Goal: Task Accomplishment & Management: Manage account settings

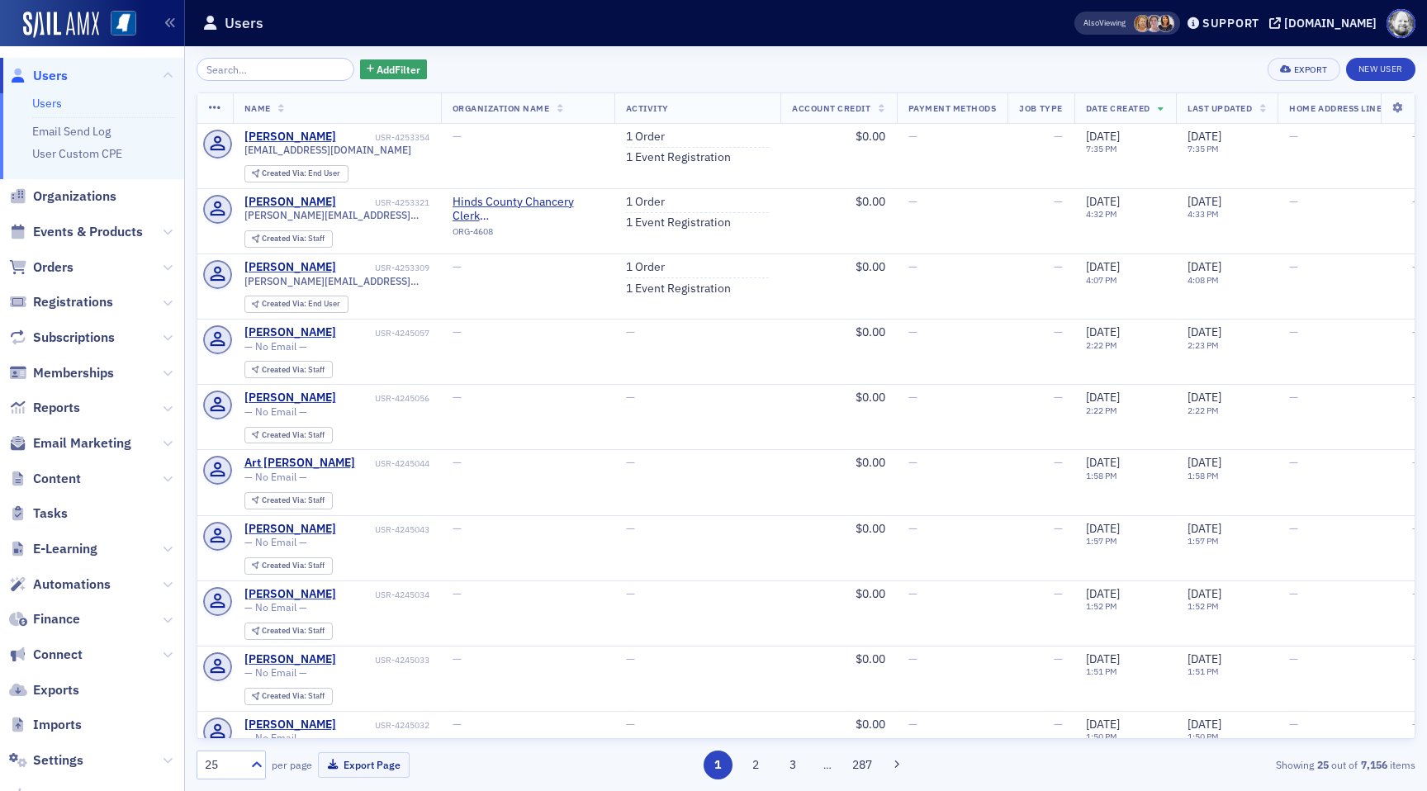
click at [84, 453] on span "Email Marketing" at bounding box center [92, 444] width 184 height 36
click at [83, 448] on span "Email Marketing" at bounding box center [82, 443] width 98 height 18
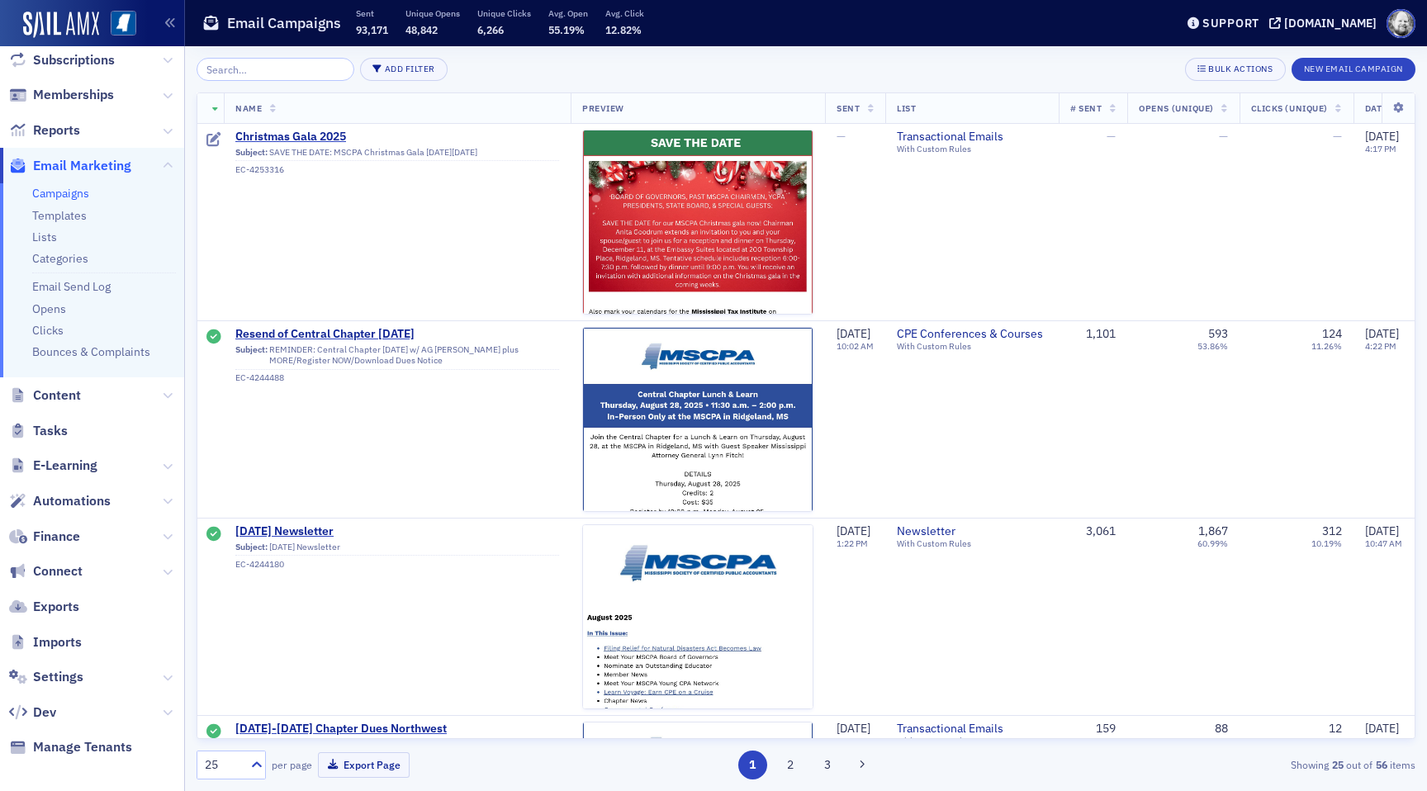
scroll to position [200, 0]
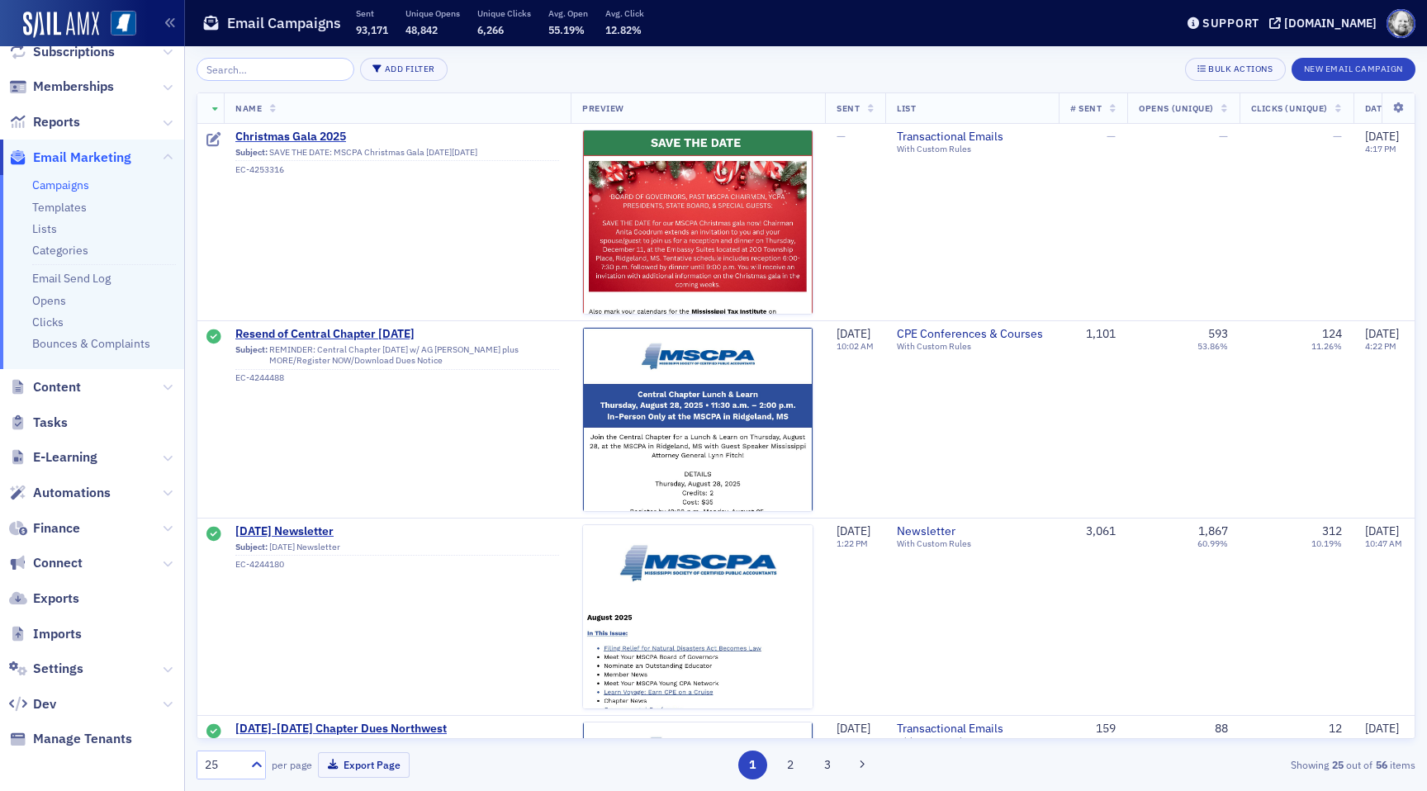
click at [87, 478] on span "Automations" at bounding box center [92, 493] width 184 height 36
click at [87, 485] on span "Automations" at bounding box center [72, 493] width 78 height 18
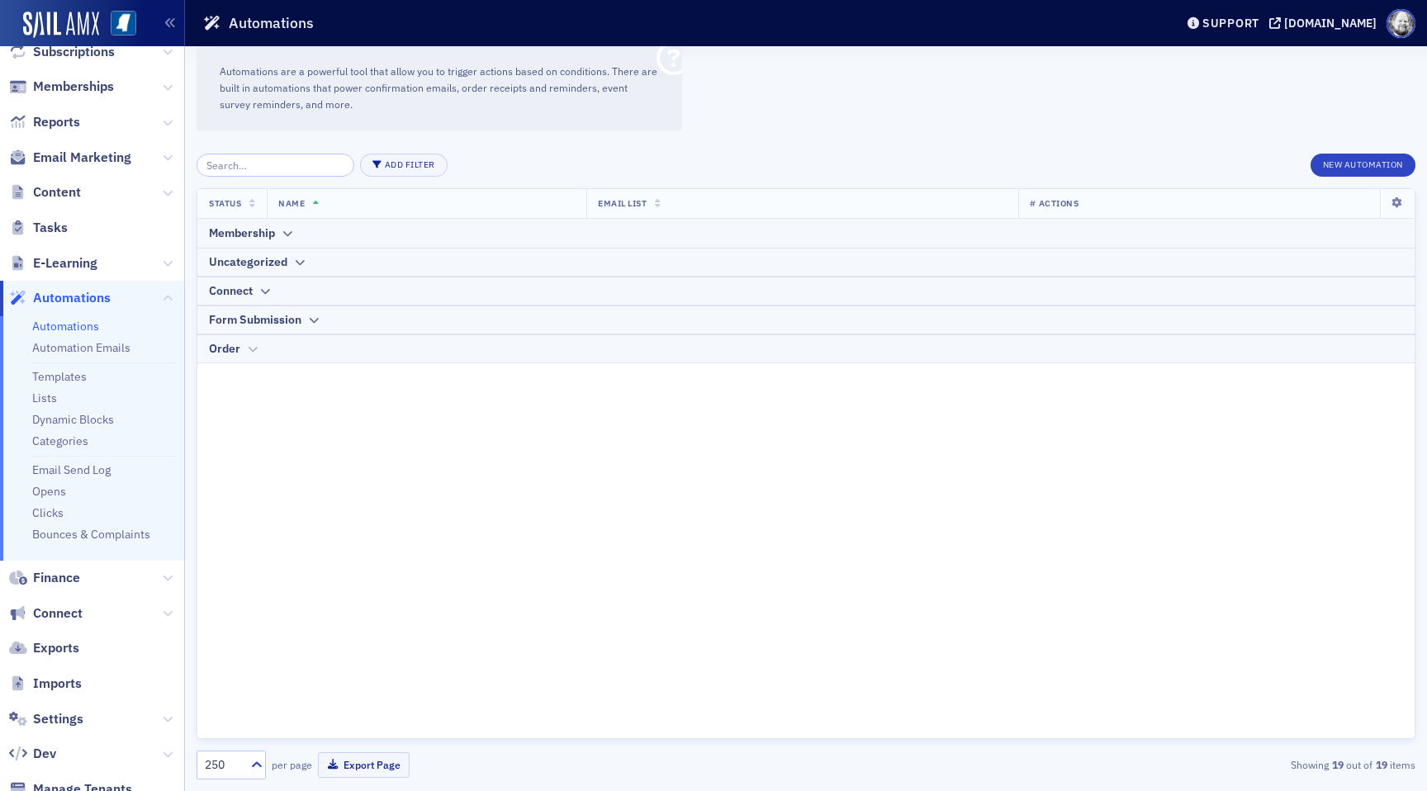
click at [222, 352] on div "Order" at bounding box center [224, 348] width 31 height 17
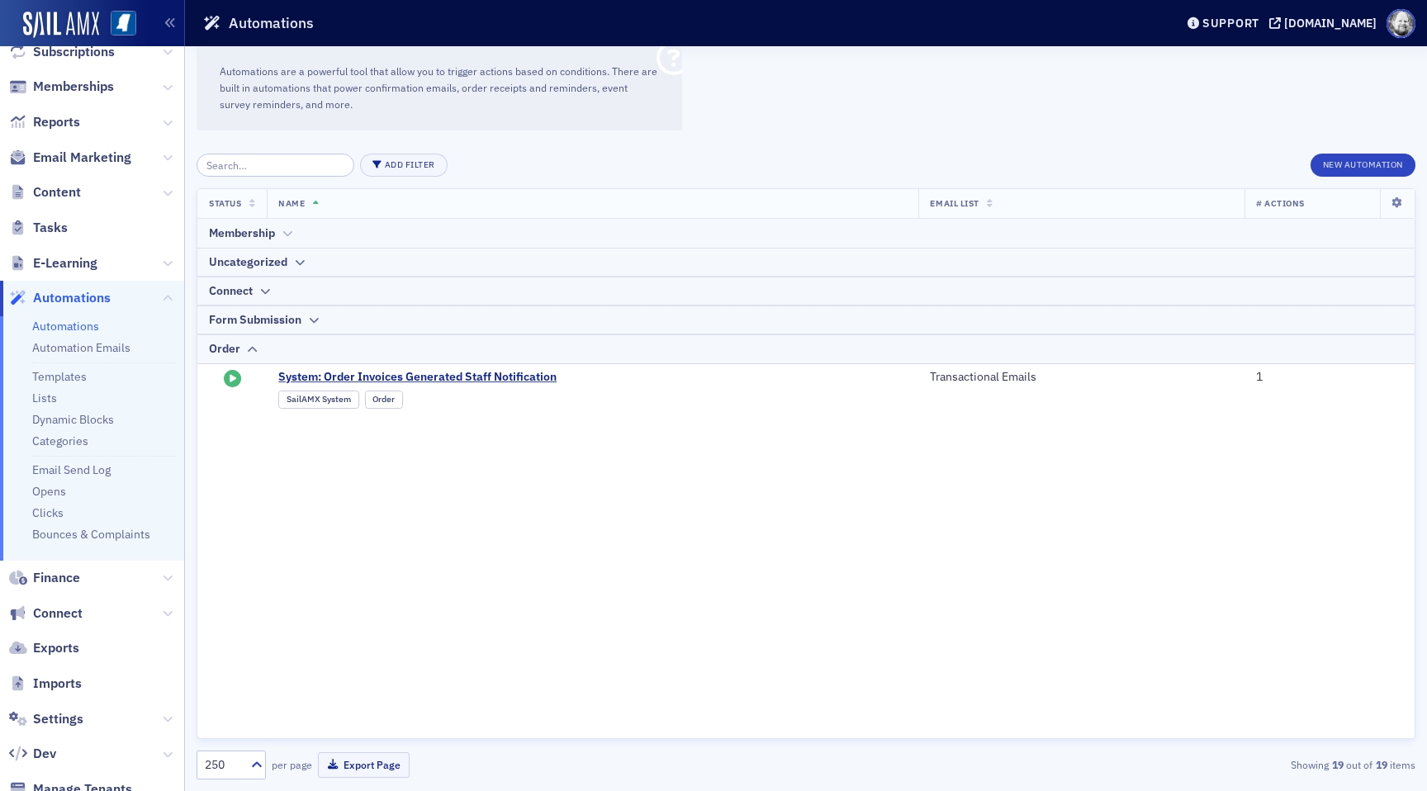
click at [242, 235] on div "Membership" at bounding box center [242, 233] width 66 height 17
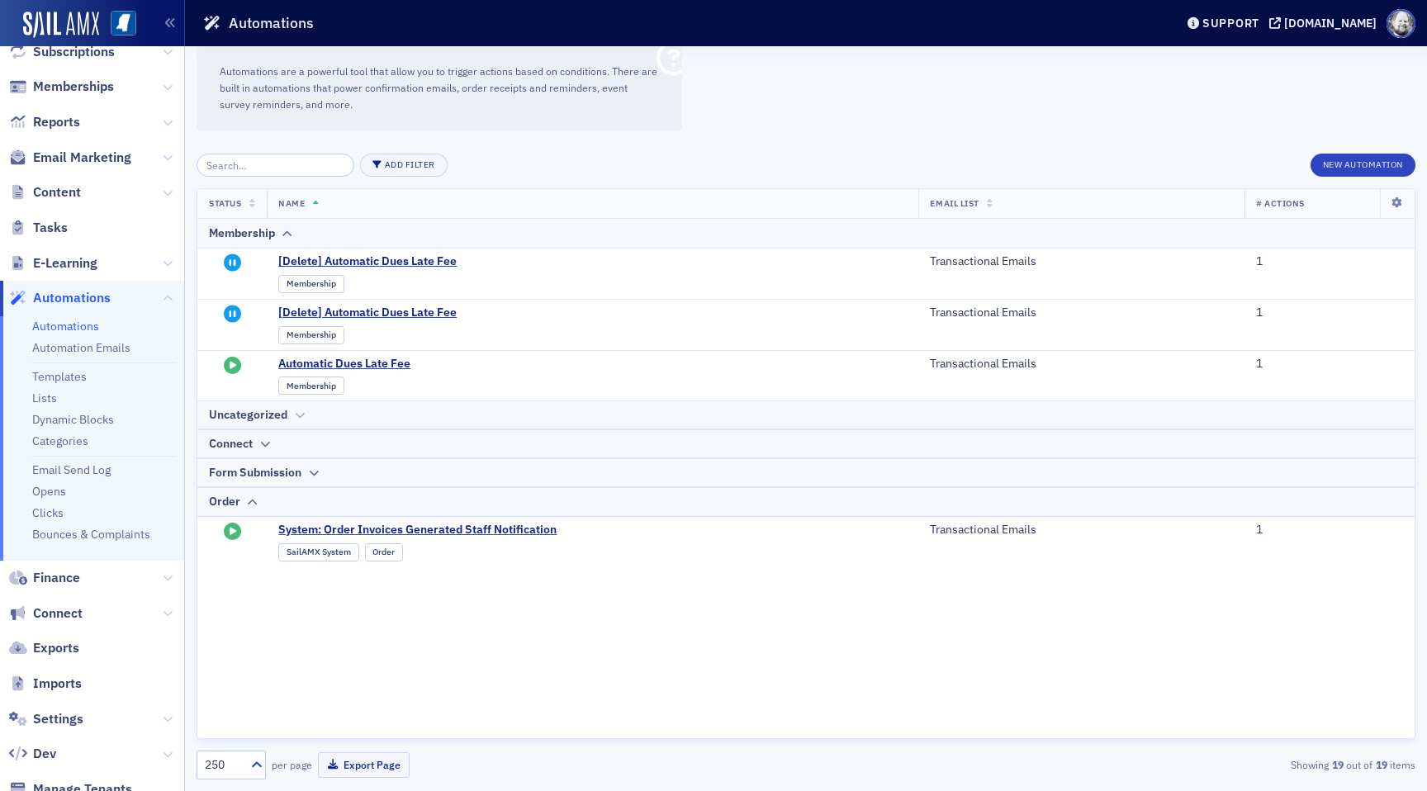
click at [238, 413] on div "Uncategorized" at bounding box center [248, 414] width 78 height 17
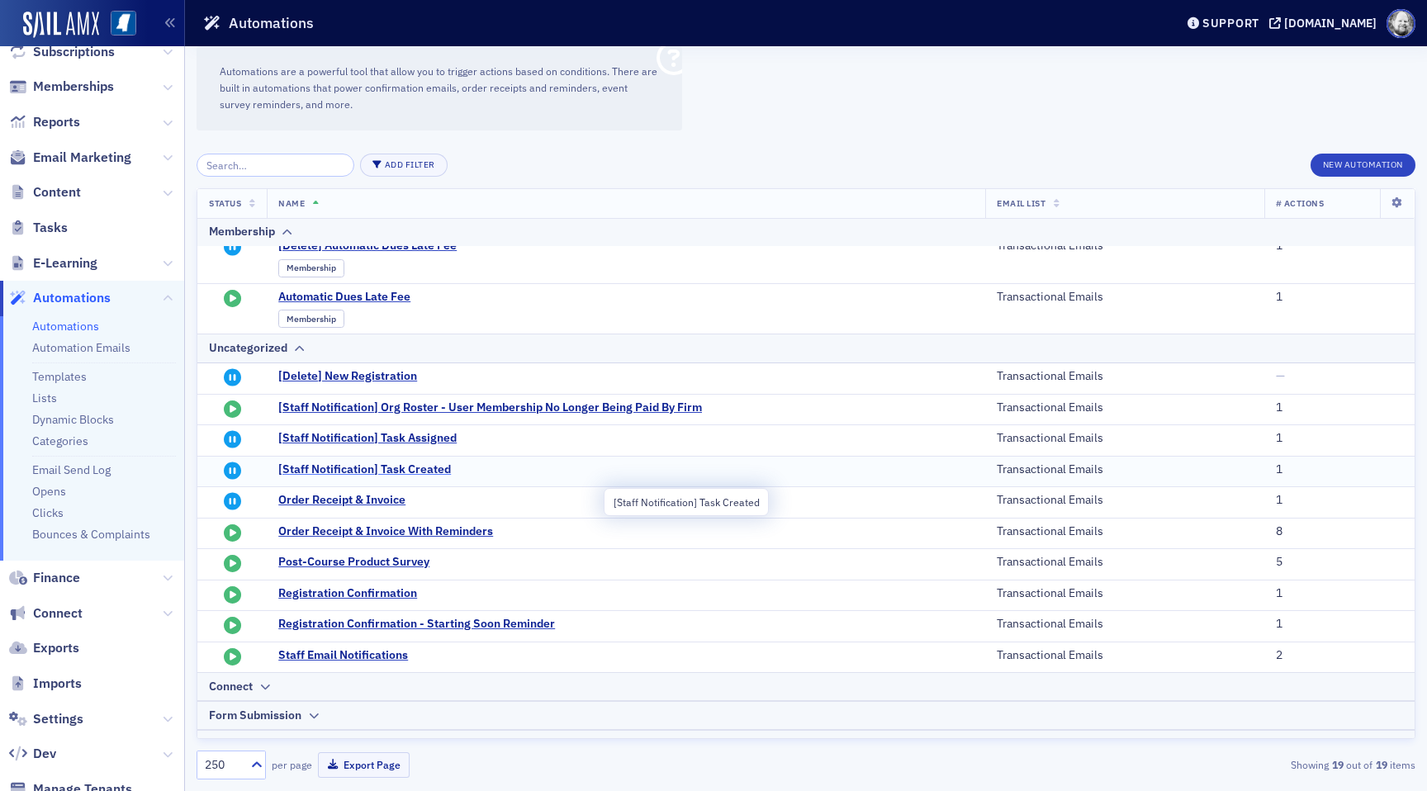
scroll to position [118, 0]
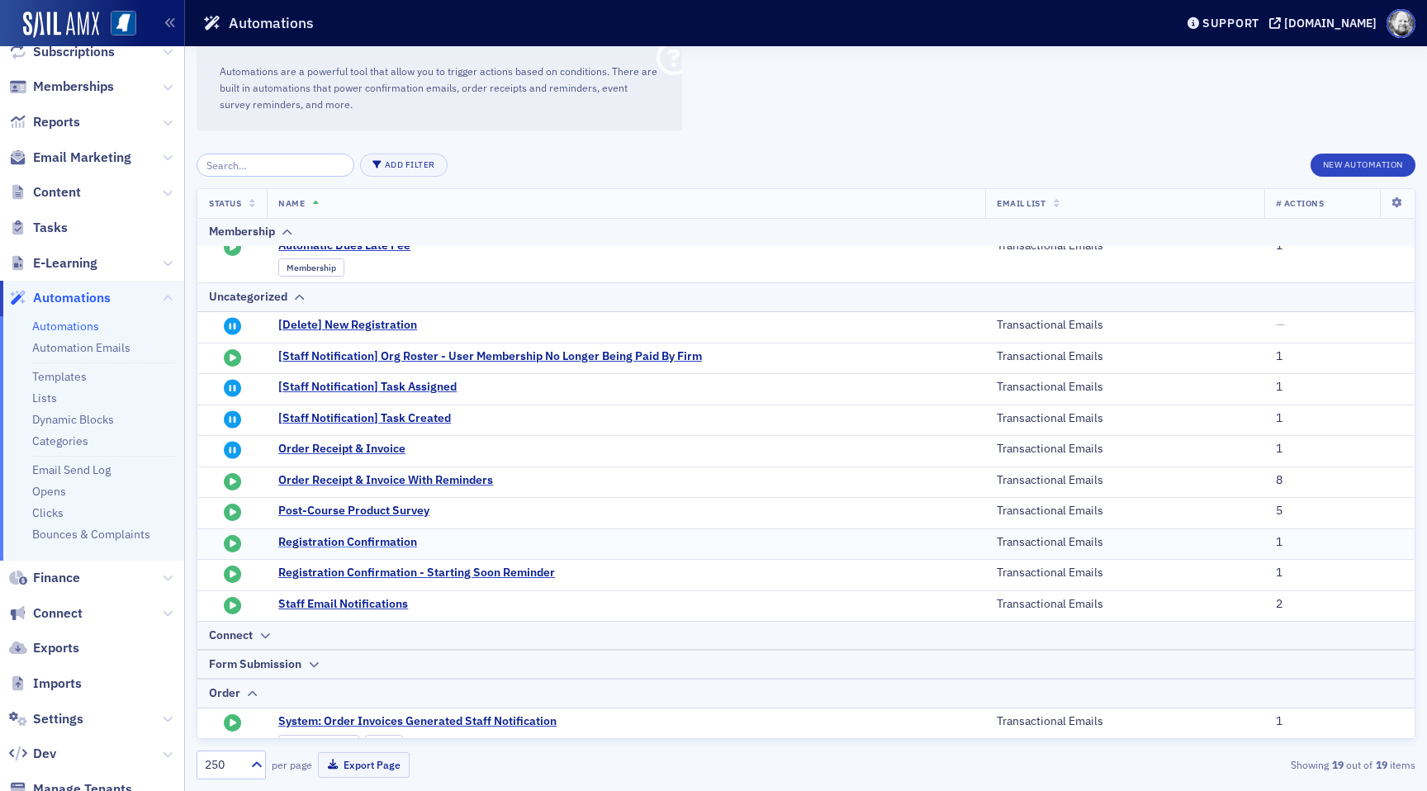
click at [368, 535] on span "Registration Confirmation" at bounding box center [440, 542] width 324 height 15
click at [383, 539] on span "Registration Confirmation" at bounding box center [440, 542] width 324 height 15
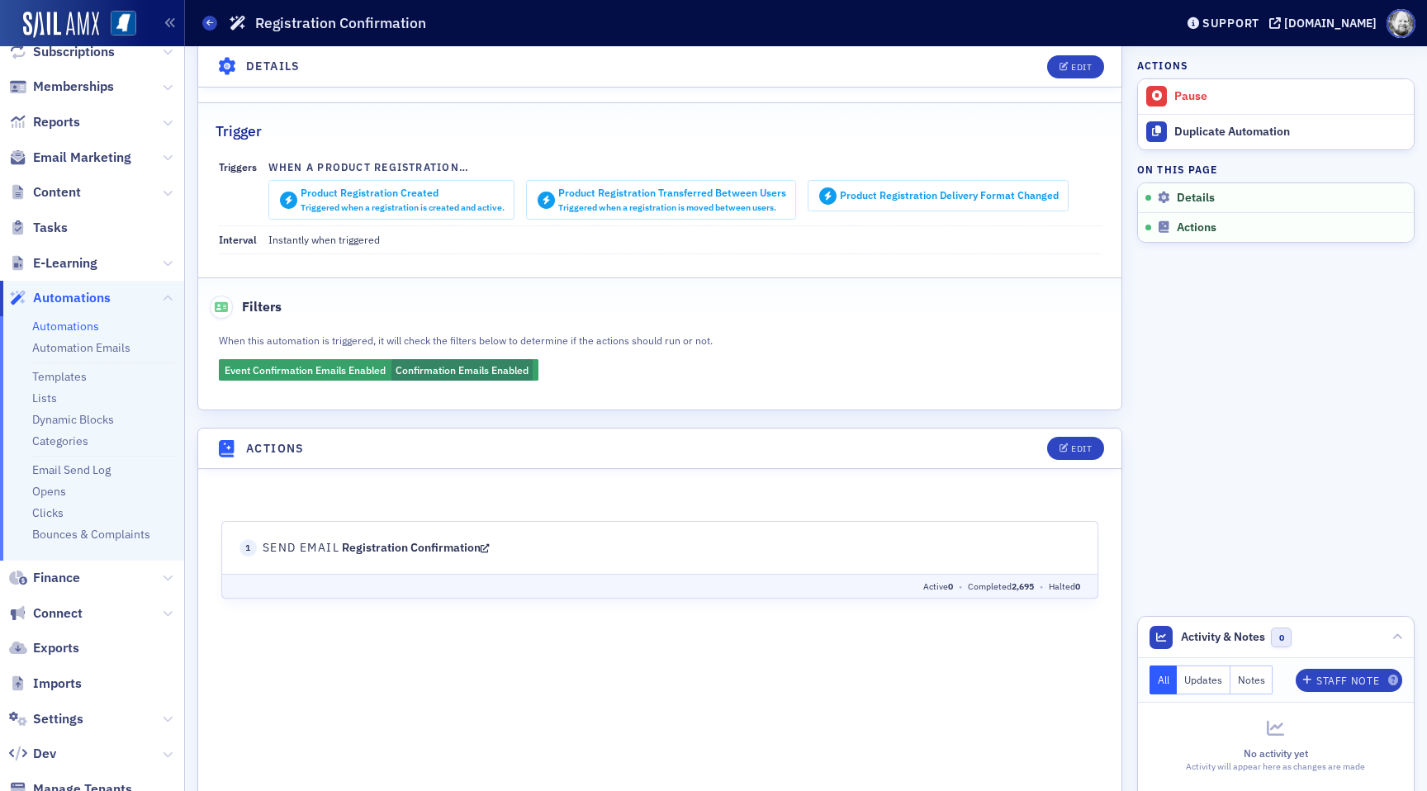
scroll to position [325, 0]
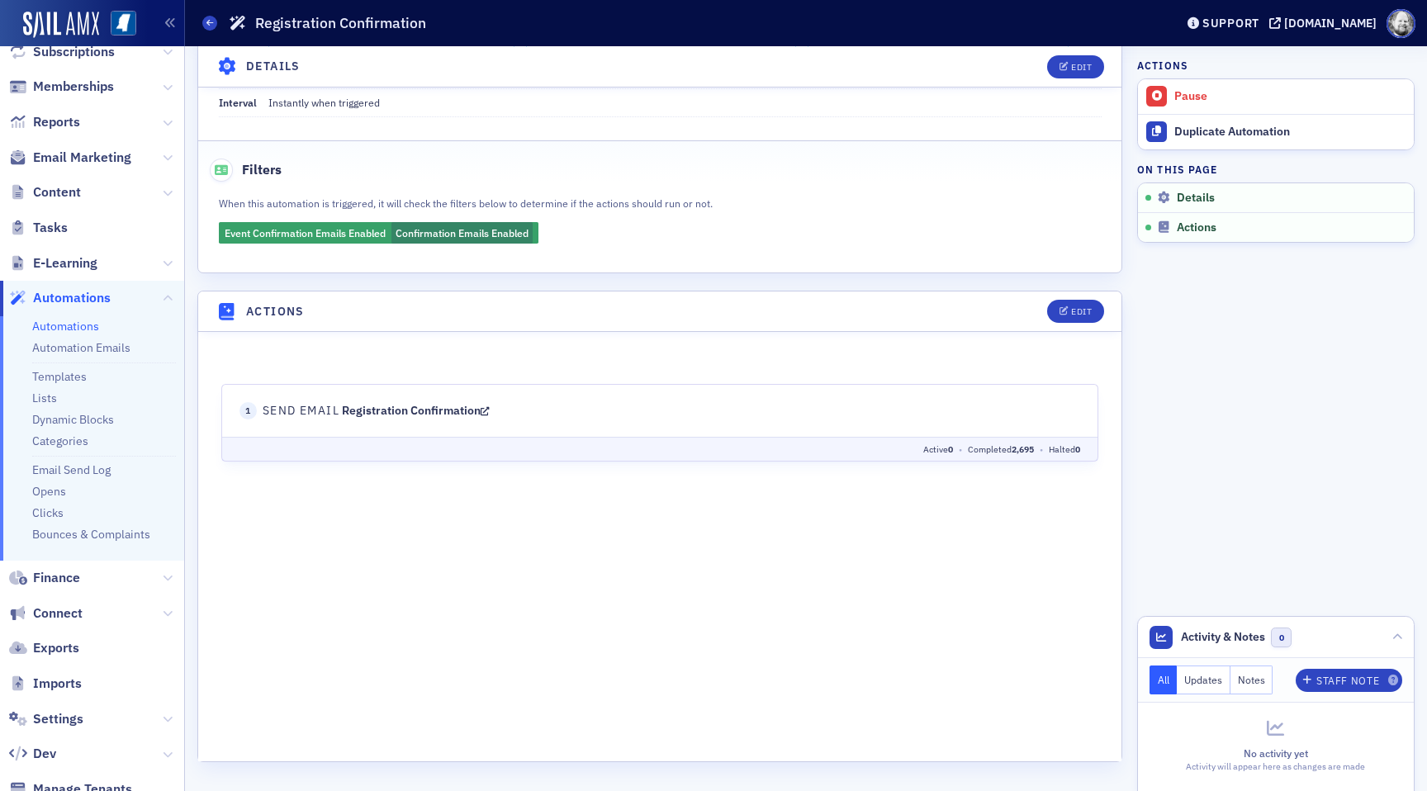
click at [420, 411] on link "Registration Confirmation" at bounding box center [416, 410] width 148 height 15
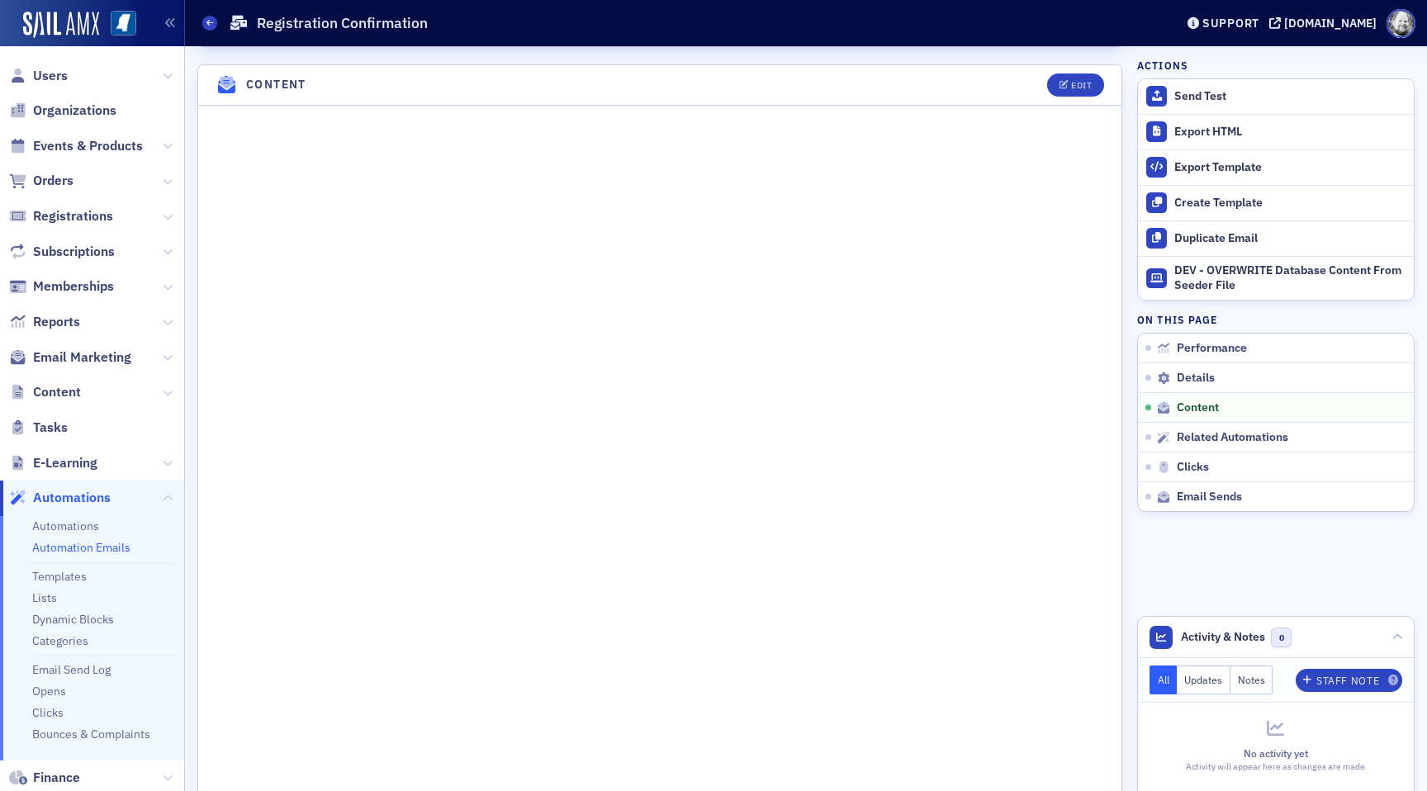
scroll to position [250, 0]
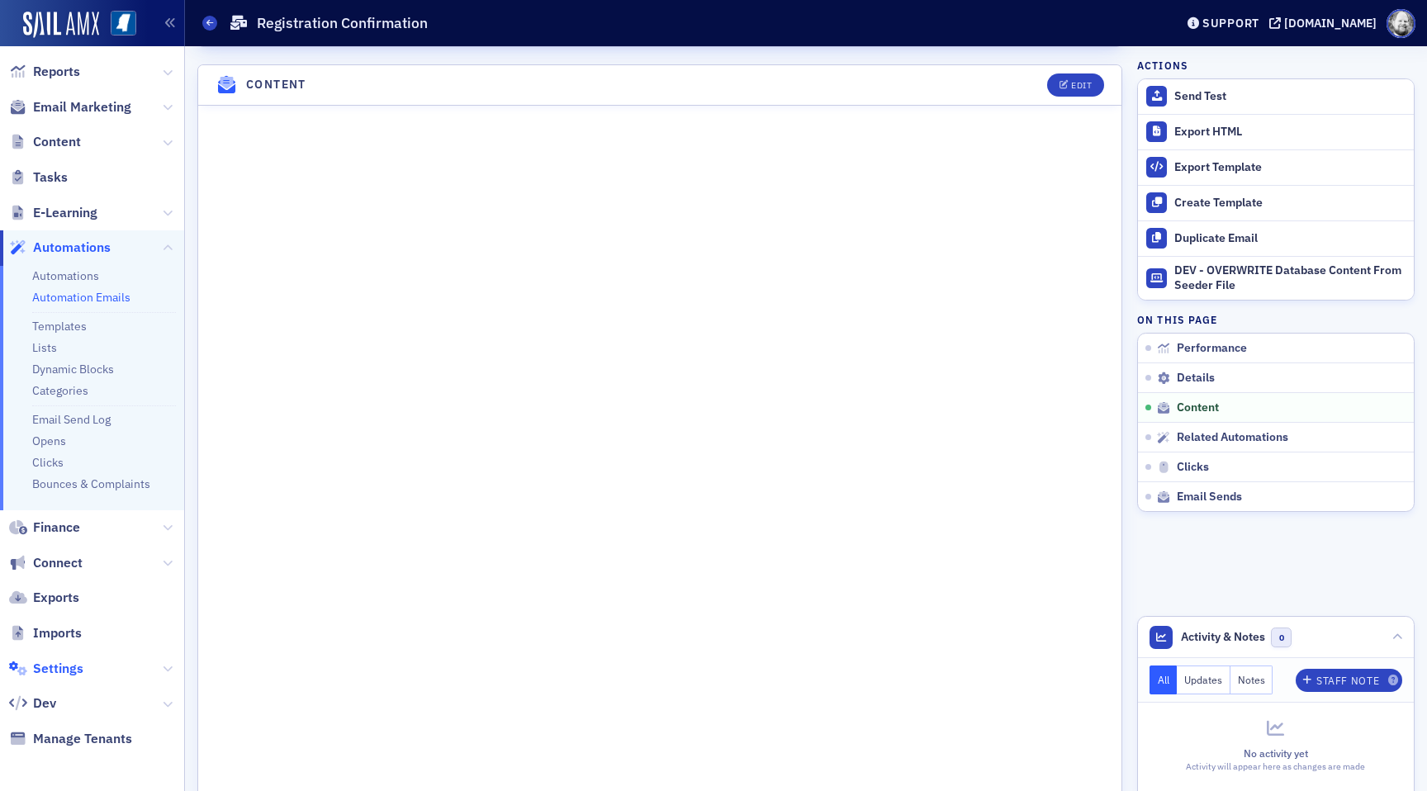
click at [64, 665] on span "Settings" at bounding box center [58, 669] width 50 height 18
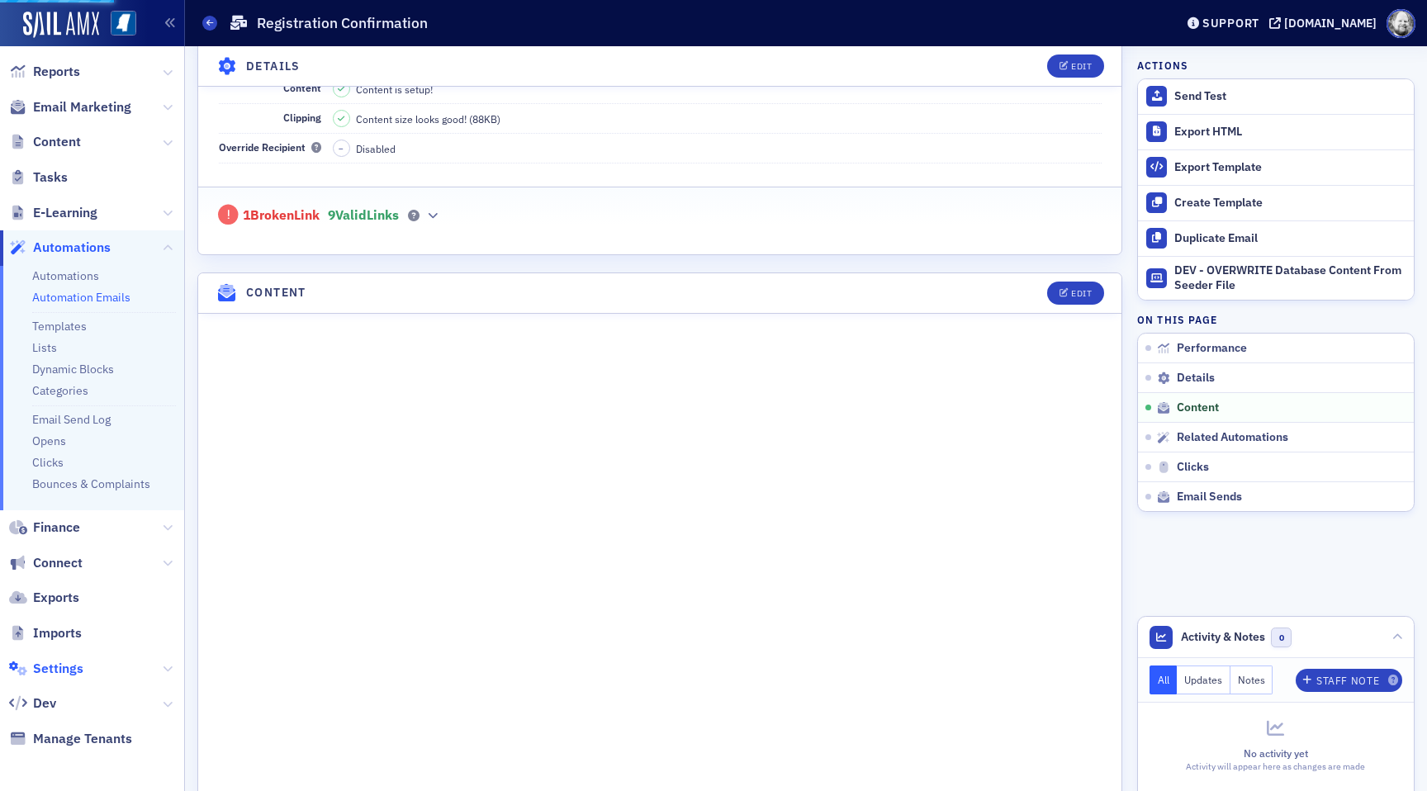
select select "US"
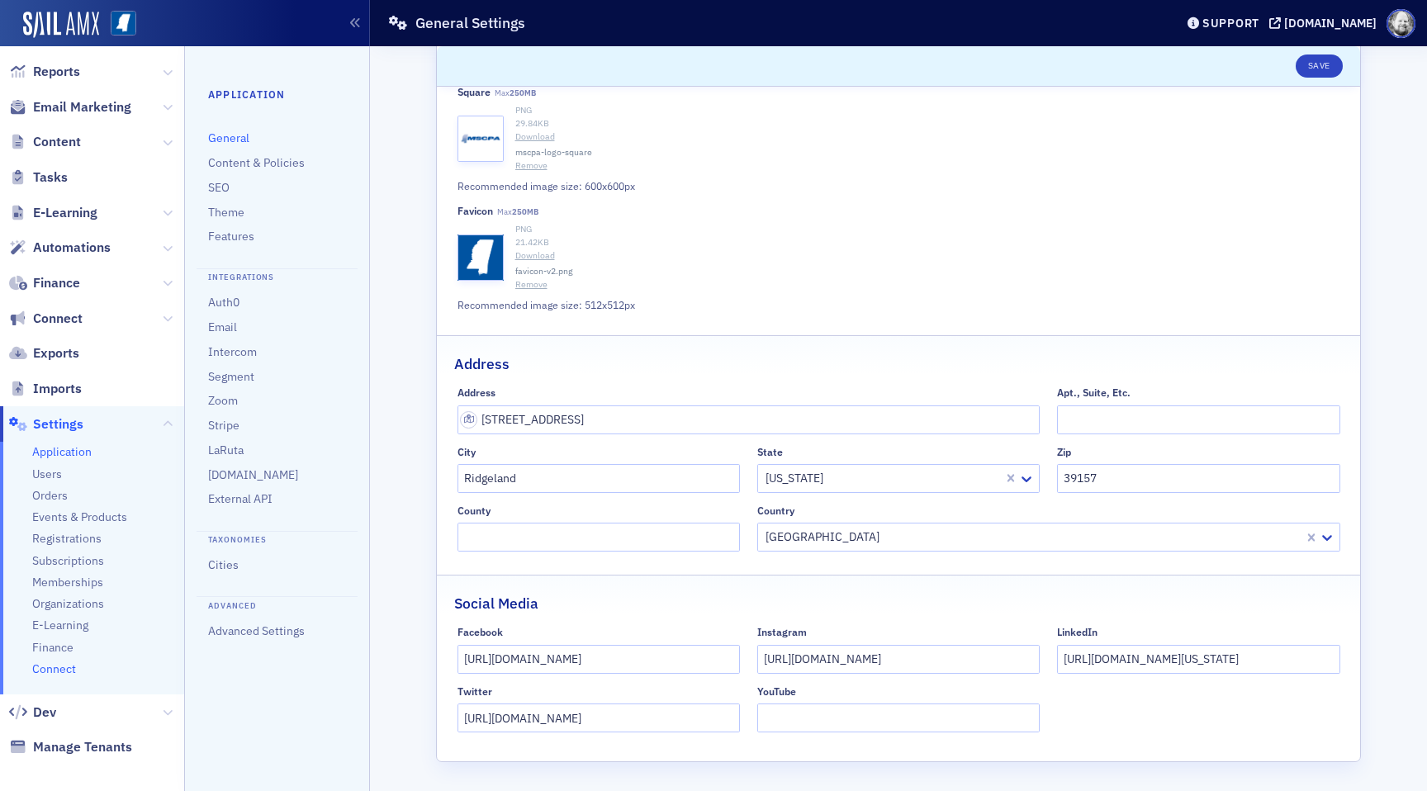
scroll to position [258, 0]
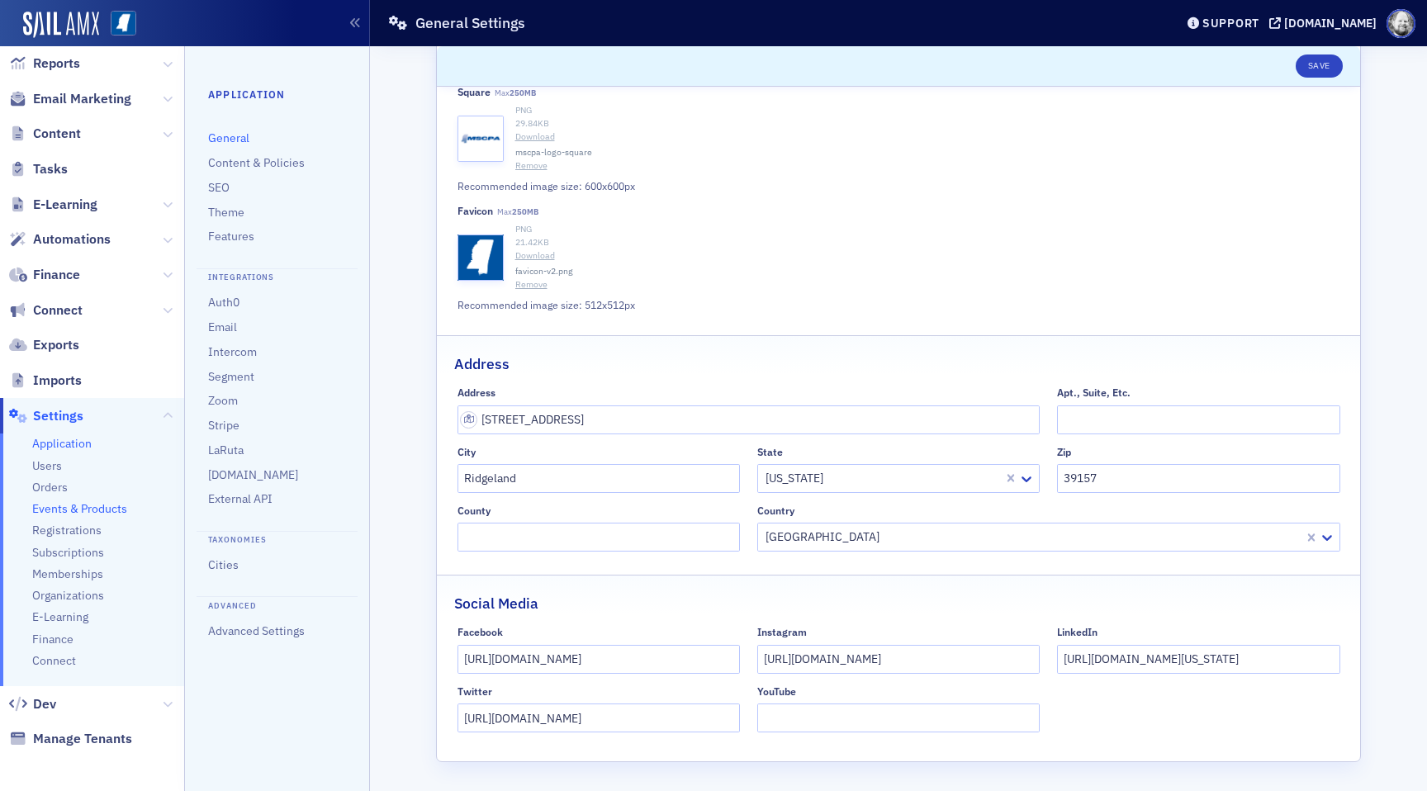
click at [73, 510] on span "Events & Products" at bounding box center [79, 509] width 95 height 16
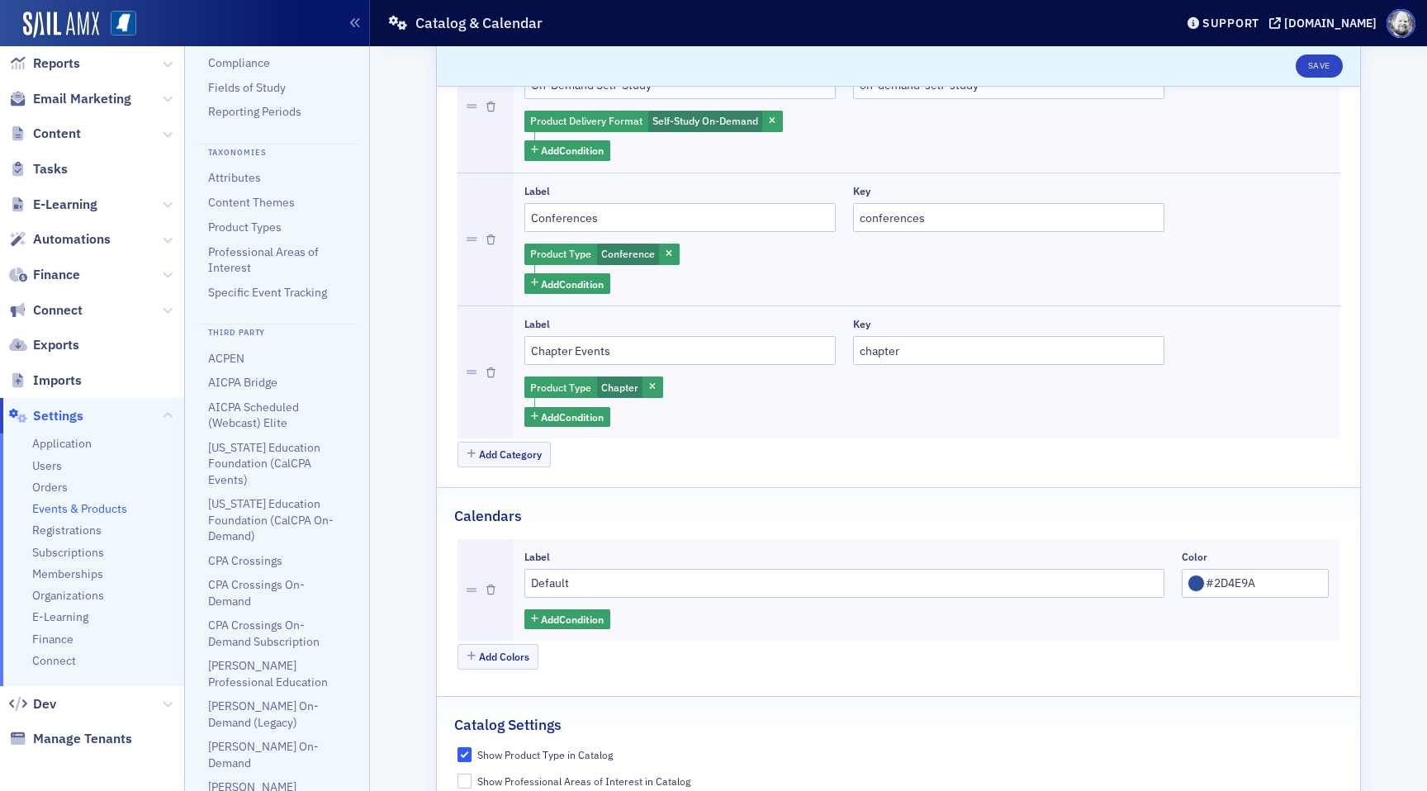
scroll to position [426, 0]
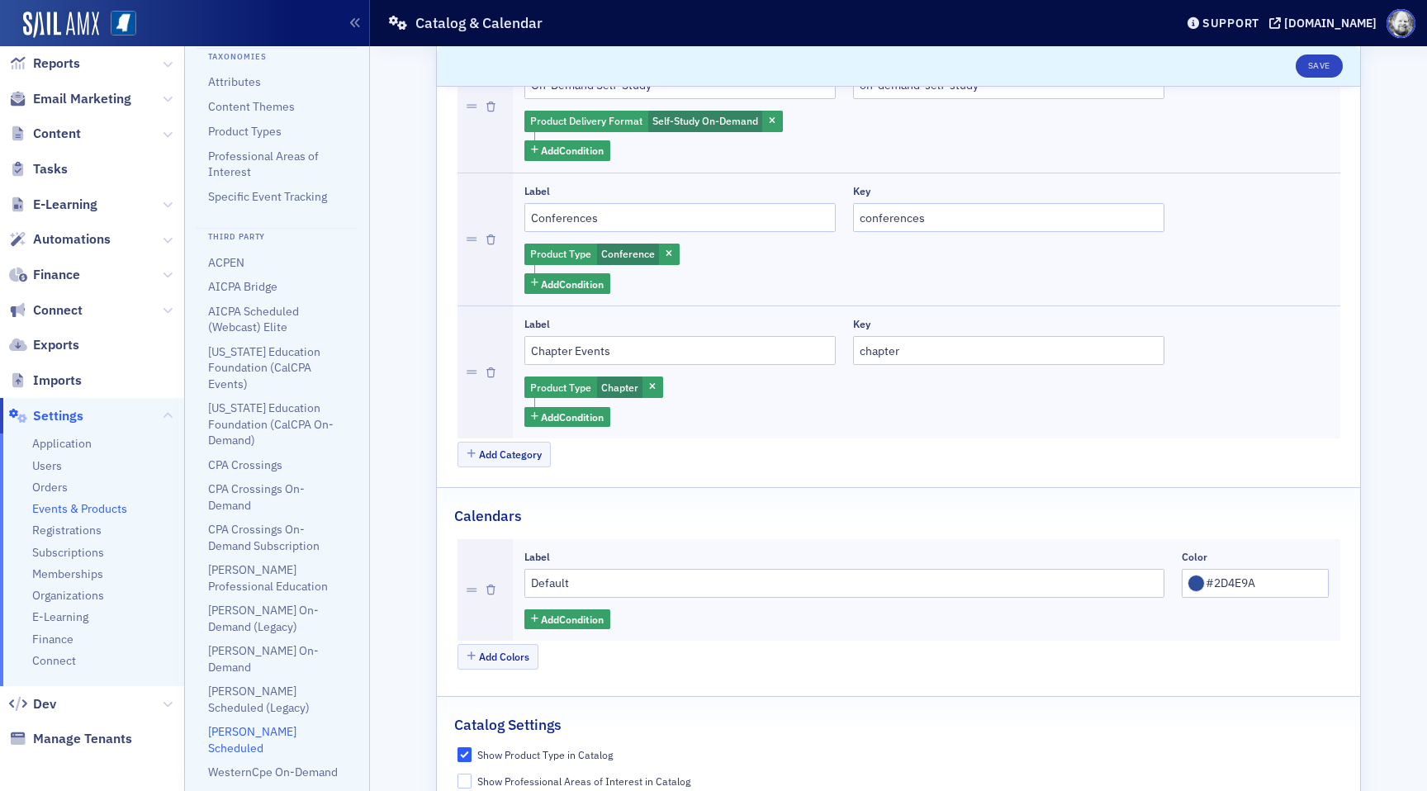
click at [277, 724] on link "[PERSON_NAME] Scheduled" at bounding box center [252, 739] width 88 height 31
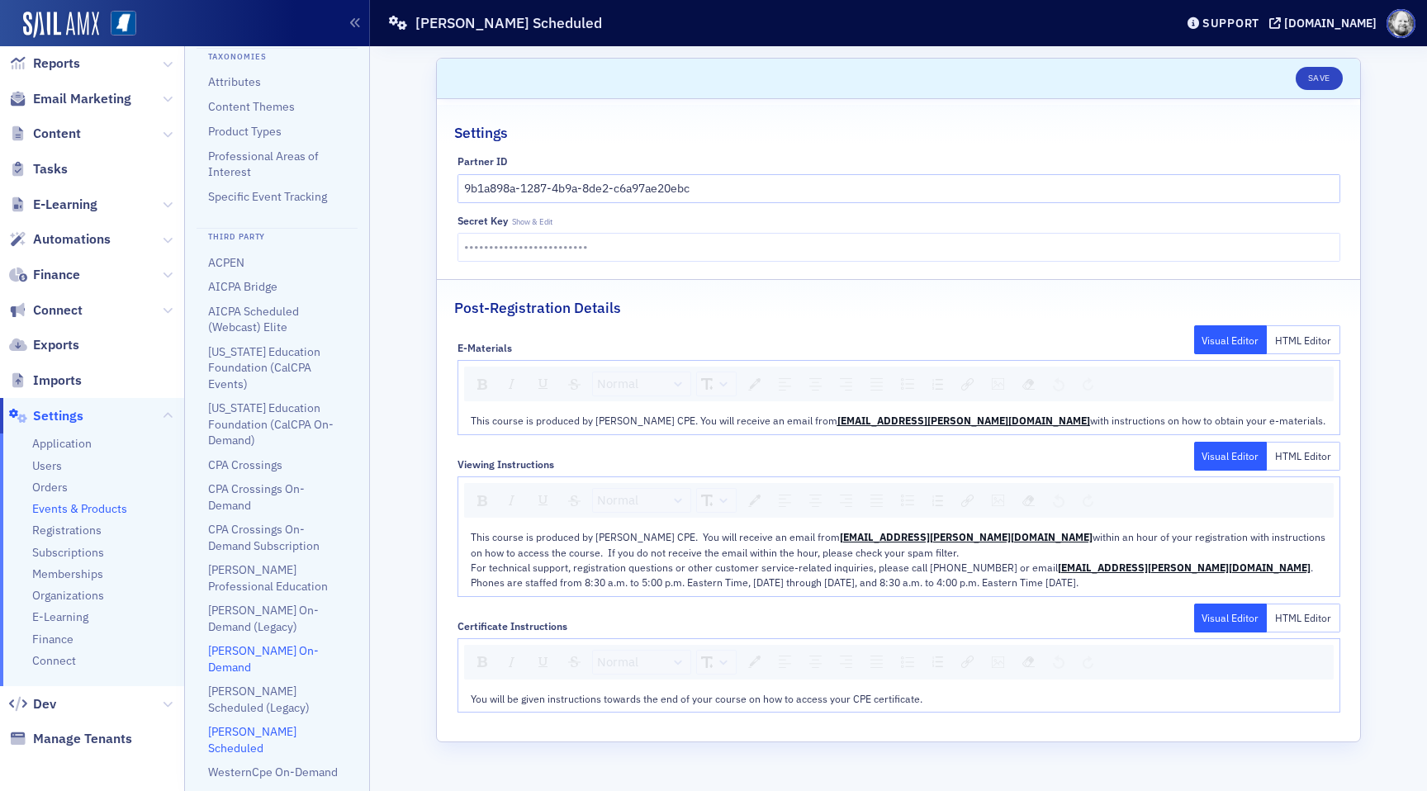
click at [279, 647] on link "[PERSON_NAME] On-Demand" at bounding box center [263, 658] width 111 height 31
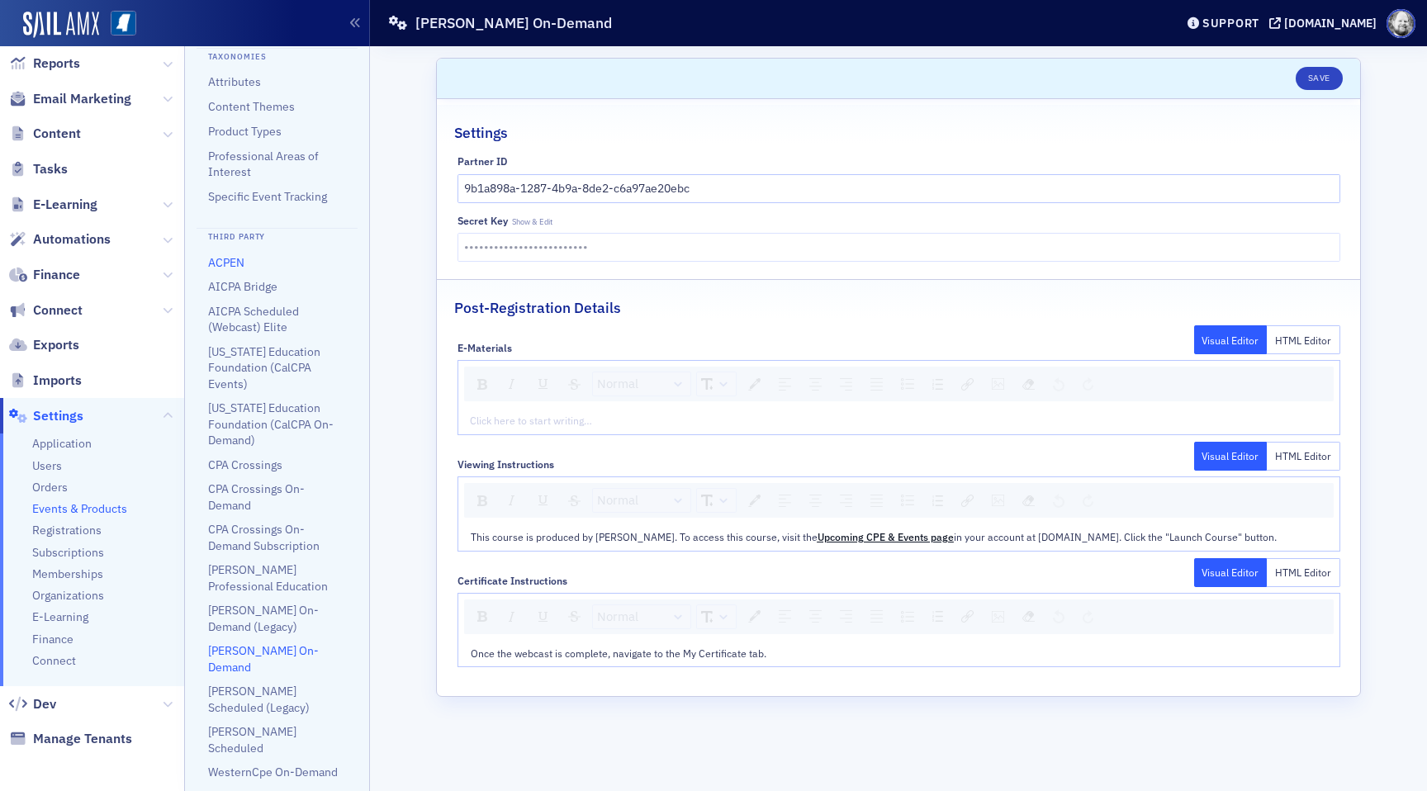
click at [232, 260] on link "ACPEN" at bounding box center [226, 262] width 36 height 15
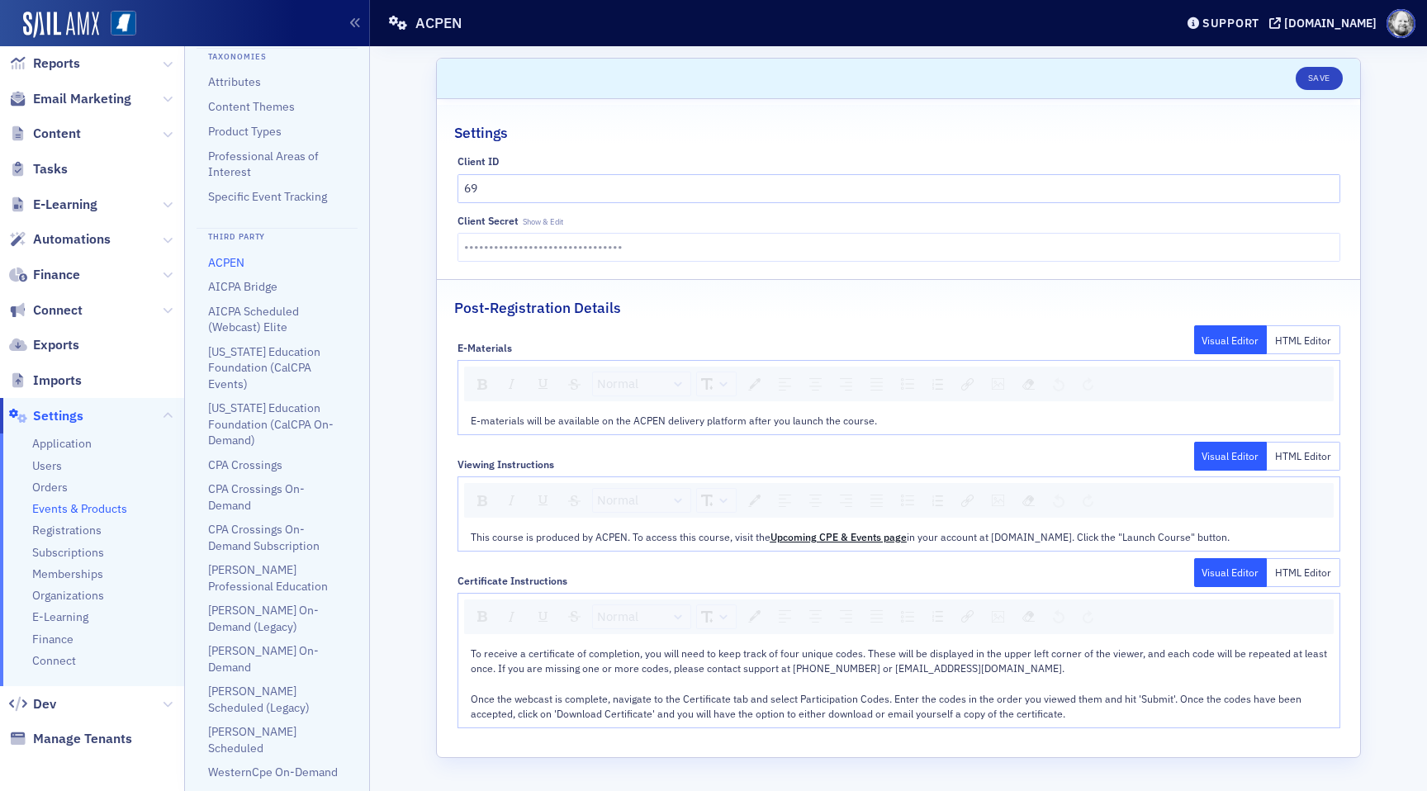
click at [824, 557] on div "E-Materials Visual Editor HTML Editor Normal E-materials will be available on t…" at bounding box center [898, 529] width 923 height 398
click at [823, 530] on span "Upcoming CPE & Events page" at bounding box center [838, 536] width 136 height 13
click at [828, 552] on div "E-Materials Visual Editor HTML Editor Normal E-materials will be available on t…" at bounding box center [898, 529] width 923 height 398
click at [825, 537] on span "Upcoming CPE & Events page" at bounding box center [838, 536] width 136 height 13
click at [963, 500] on img "rdw-link-control" at bounding box center [967, 501] width 12 height 12
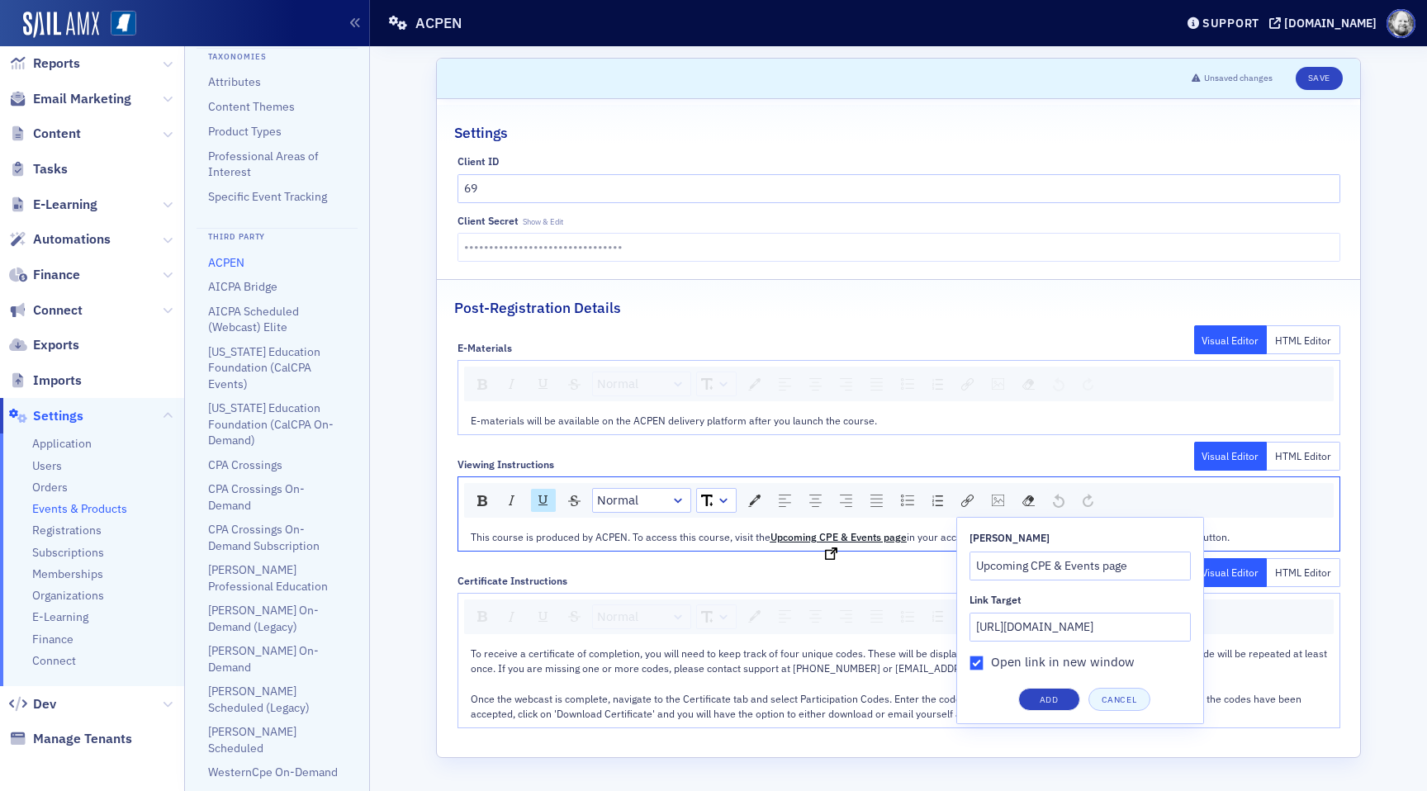
click at [857, 535] on span "Upcoming CPE & Events page" at bounding box center [838, 536] width 136 height 13
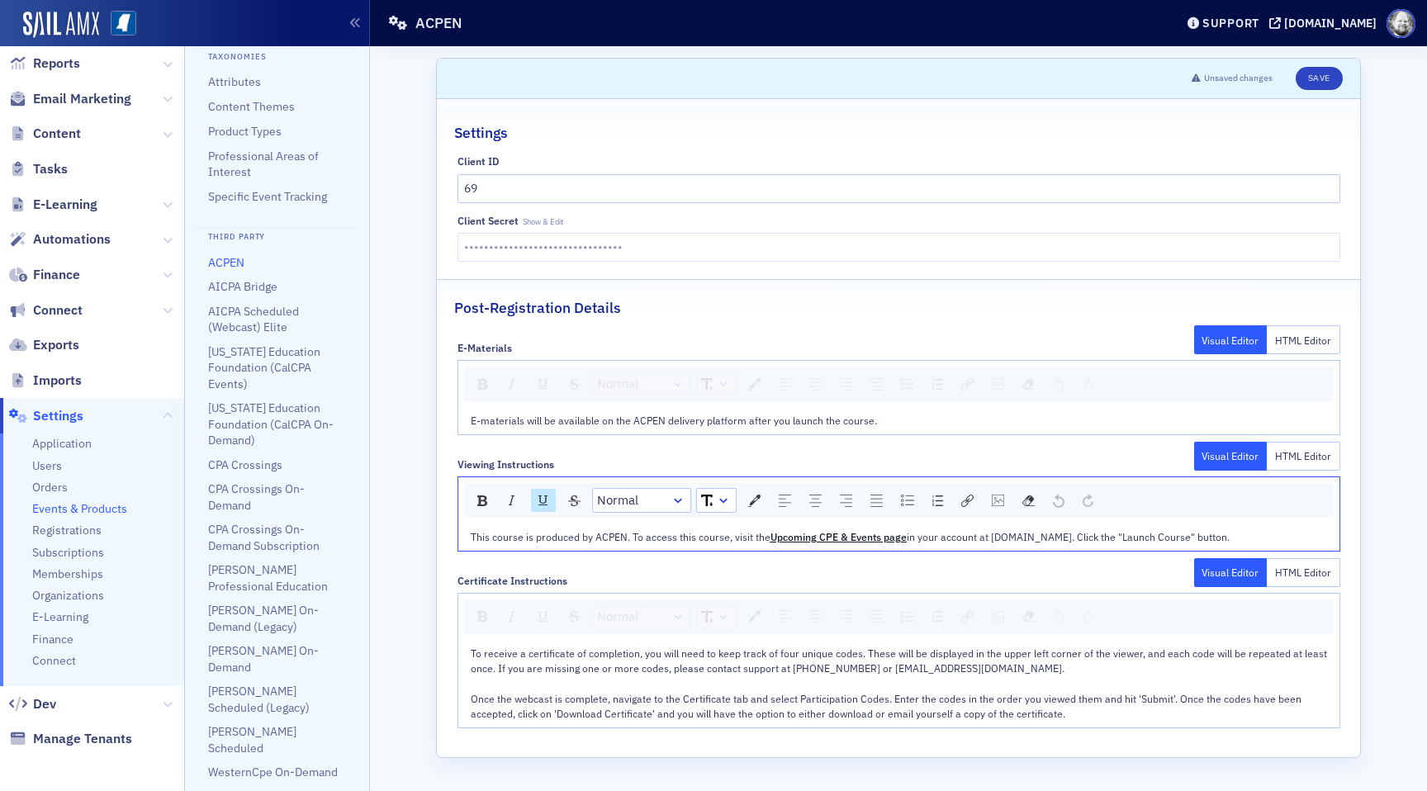
click at [951, 535] on span "in your account at [DOMAIN_NAME]. Click the "Launch Course" button." at bounding box center [1068, 536] width 323 height 13
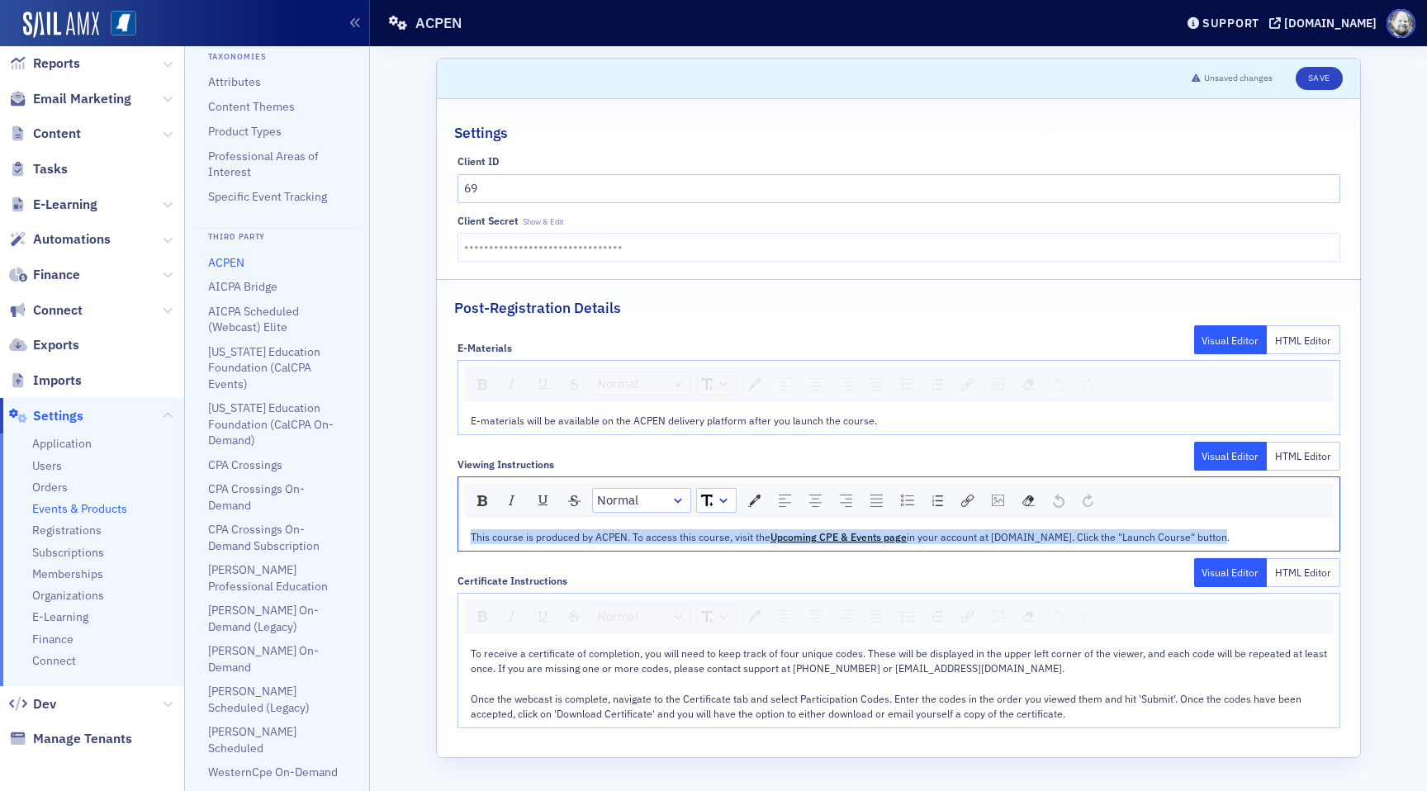
copy div "This course is produced by ACPEN. To access this course, visit the Upcoming CPE…"
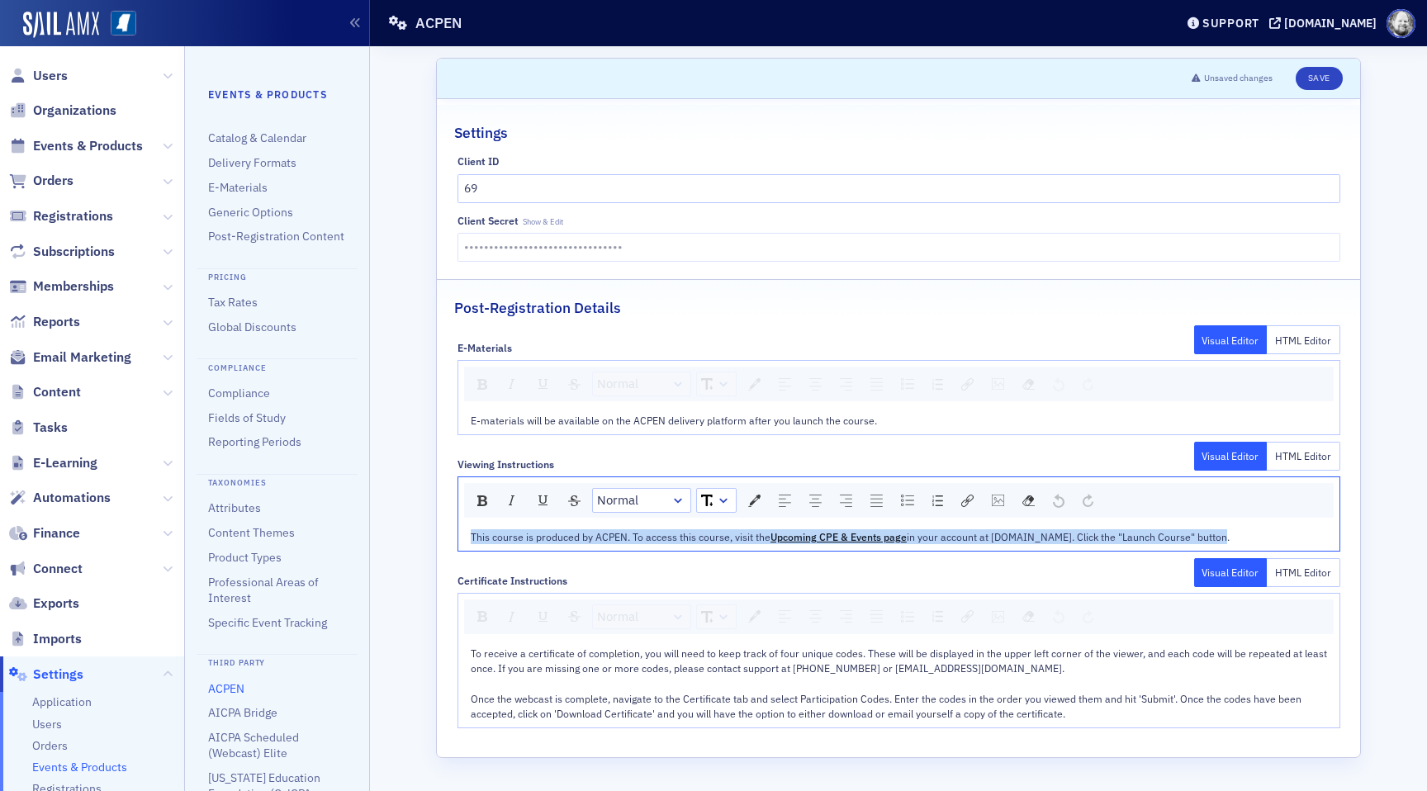
scroll to position [426, 0]
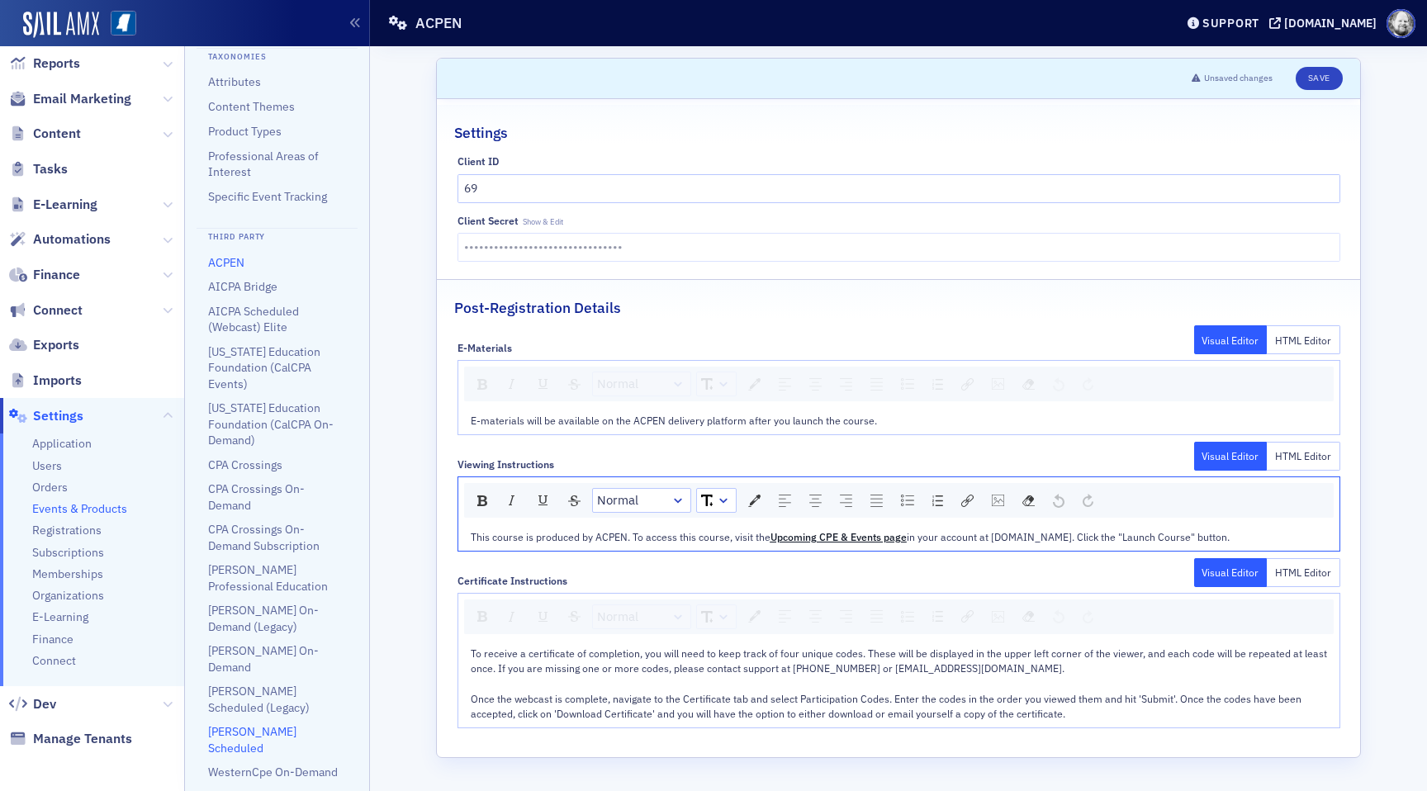
click at [279, 724] on link "[PERSON_NAME] Scheduled" at bounding box center [252, 739] width 88 height 31
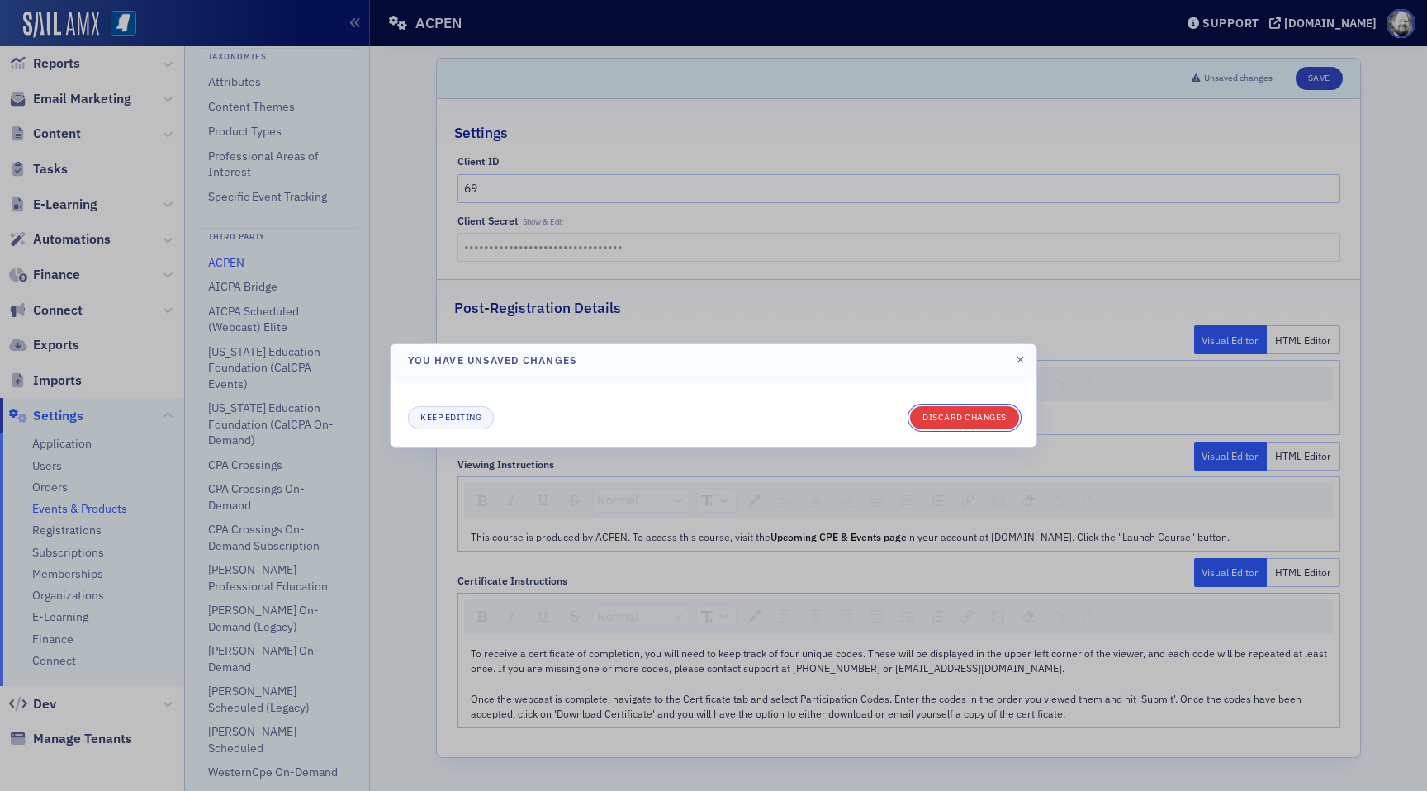
click at [939, 412] on button "Discard changes" at bounding box center [964, 417] width 109 height 23
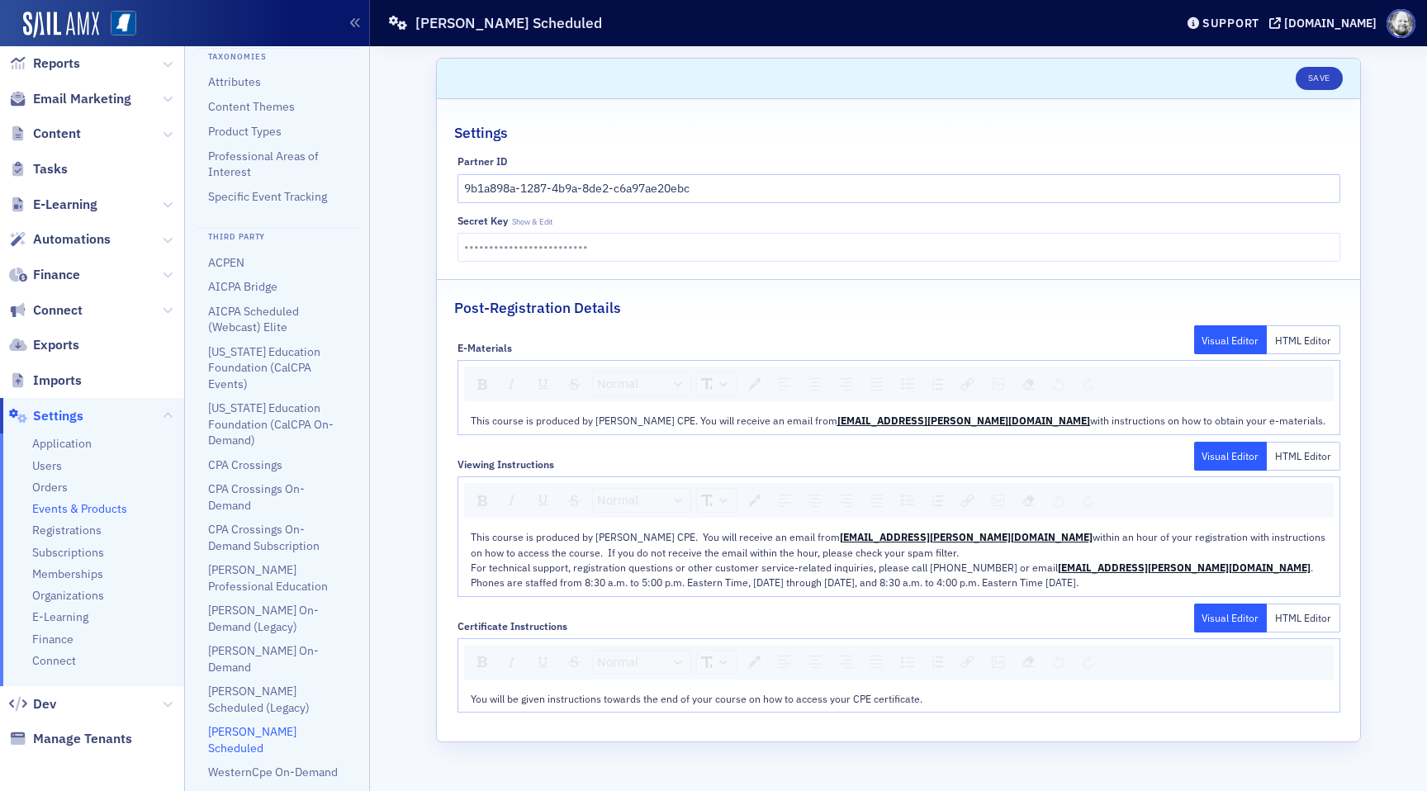
click at [860, 561] on span "For technical support, registration questions or other customer service-related…" at bounding box center [764, 567] width 587 height 13
copy div "This course is produced by [PERSON_NAME] CPE. You will receive an email from [E…"
click at [924, 585] on div "For technical support, registration questions or other customer service-related…" at bounding box center [899, 575] width 857 height 31
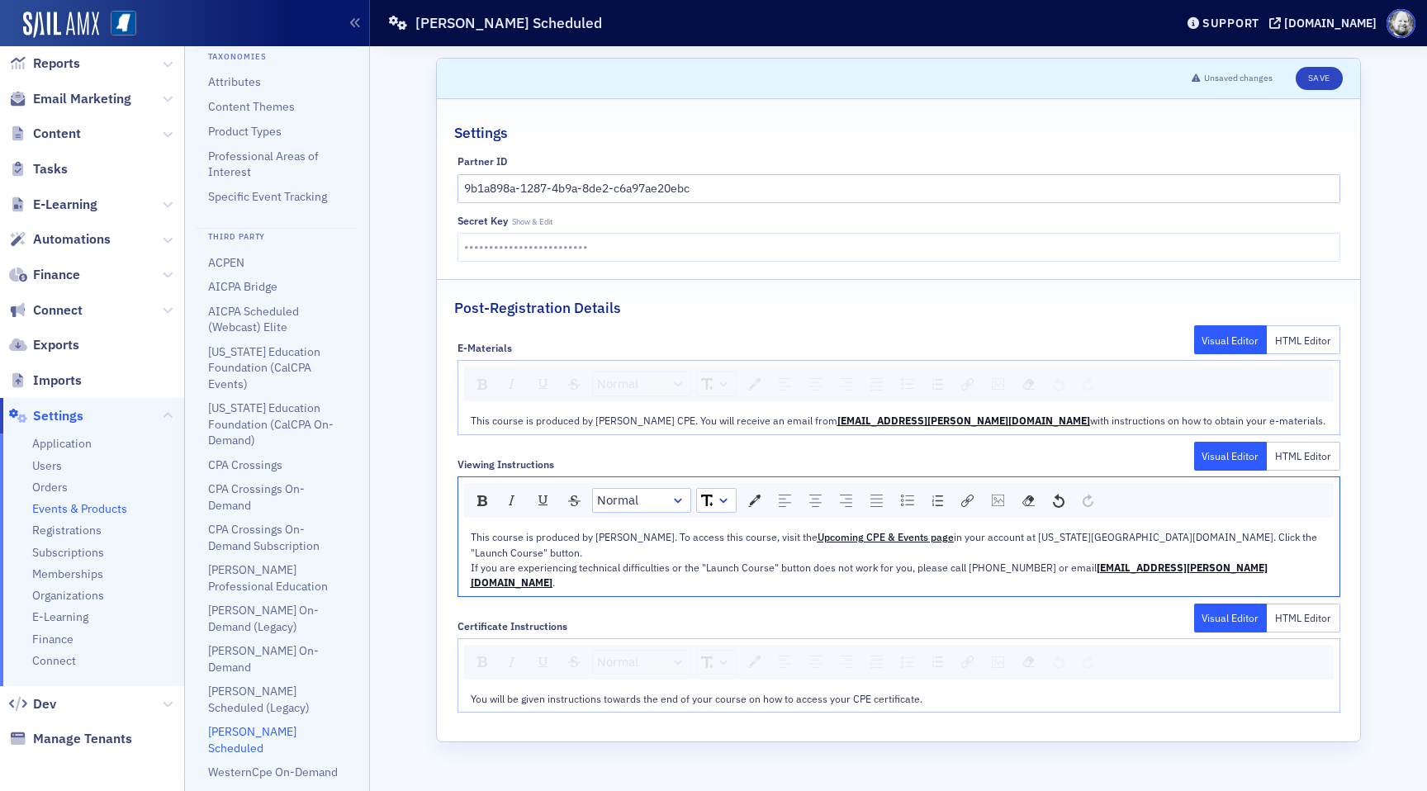
click at [1221, 533] on div "This course is produced by [PERSON_NAME]. To access this course, visit the Upco…" at bounding box center [899, 544] width 857 height 31
click at [1027, 531] on span "in your account at [US_STATE][GEOGRAPHIC_DATA][DOMAIN_NAME]. Click the "Launch …" at bounding box center [895, 544] width 849 height 28
drag, startPoint x: 996, startPoint y: 536, endPoint x: 1050, endPoint y: 540, distance: 53.8
click at [1050, 540] on span "in your account at [US_STATE][GEOGRAPHIC_DATA][DOMAIN_NAME]. Click the "Launch …" at bounding box center [895, 544] width 849 height 28
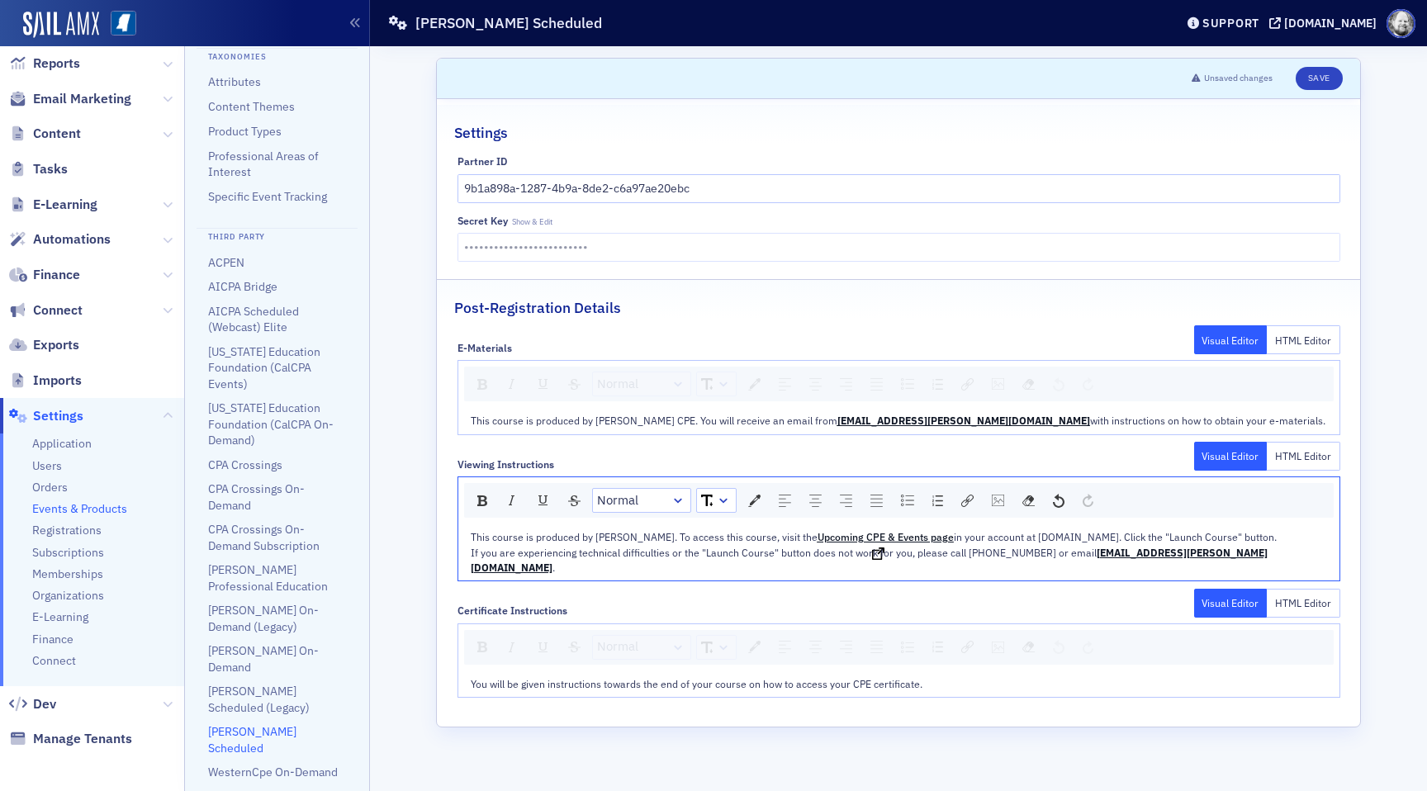
click at [864, 538] on span "Upcoming CPE & Events page" at bounding box center [886, 536] width 136 height 13
click at [967, 499] on img "rdw-link-control" at bounding box center [967, 501] width 12 height 12
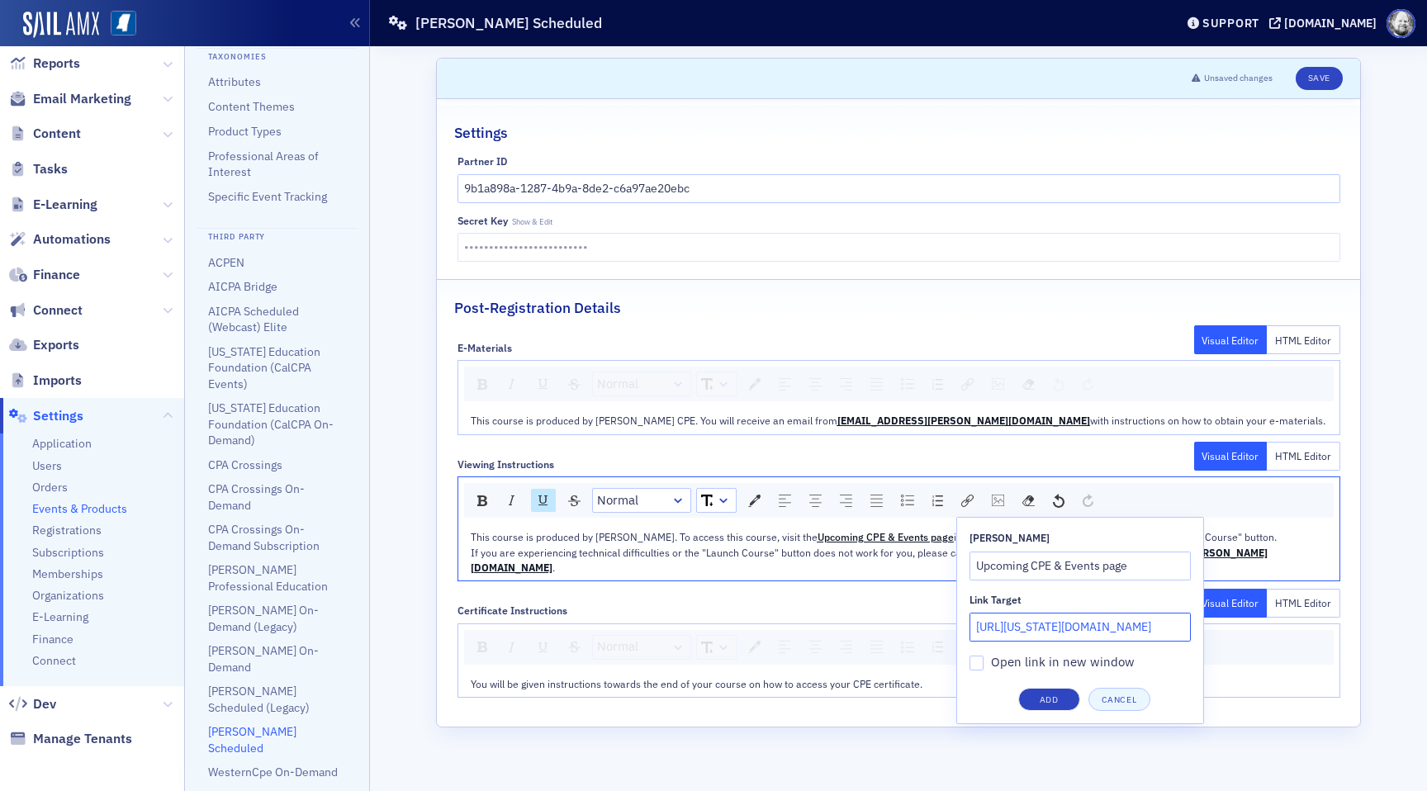
click at [1033, 630] on input "[URL][US_STATE][DOMAIN_NAME]" at bounding box center [1079, 627] width 221 height 29
paste input "[DOMAIN_NAME]"
type input "[URL][DOMAIN_NAME]"
click at [1056, 695] on button "Add" at bounding box center [1049, 699] width 62 height 23
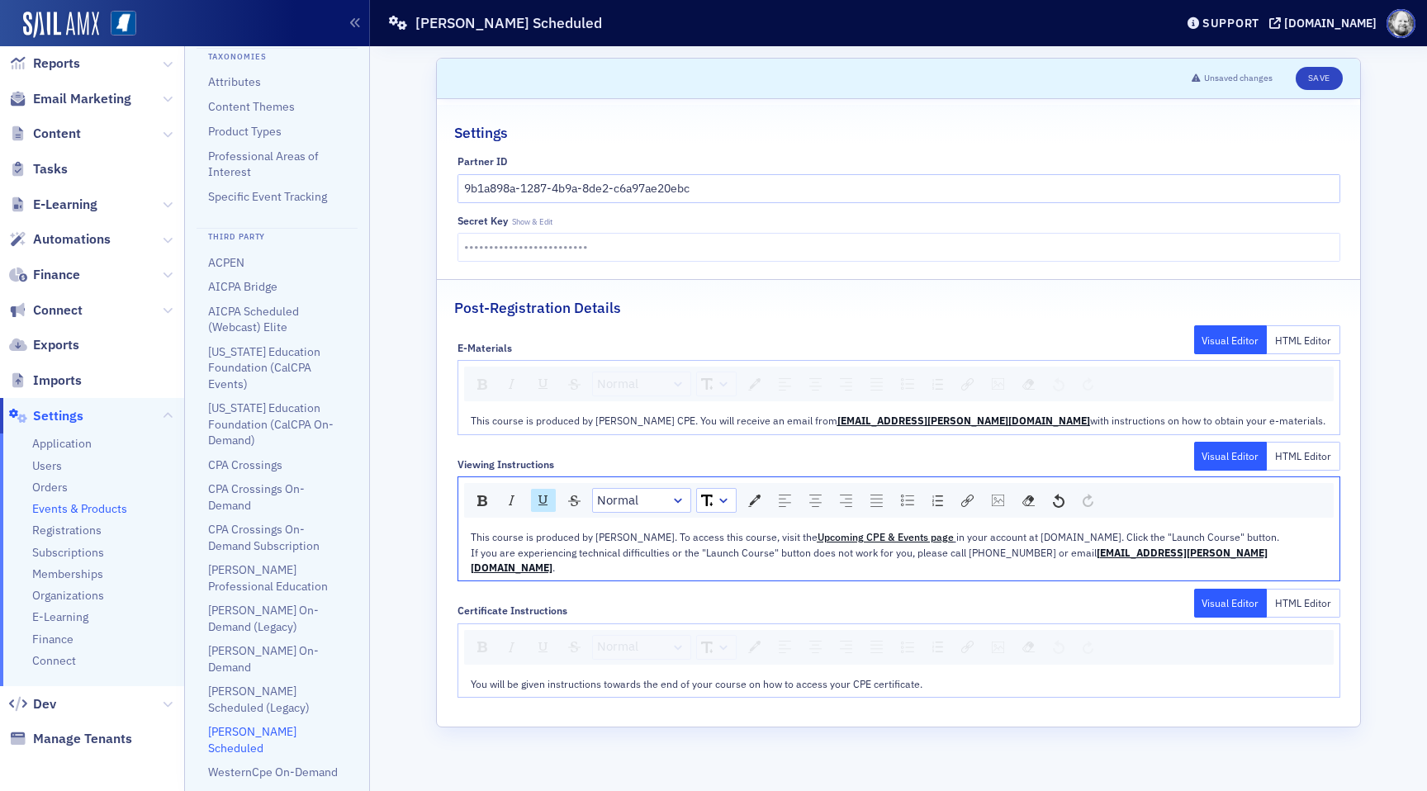
click at [839, 544] on div "This course is produced by [PERSON_NAME]. To access this course, visit the Upco…" at bounding box center [899, 536] width 857 height 15
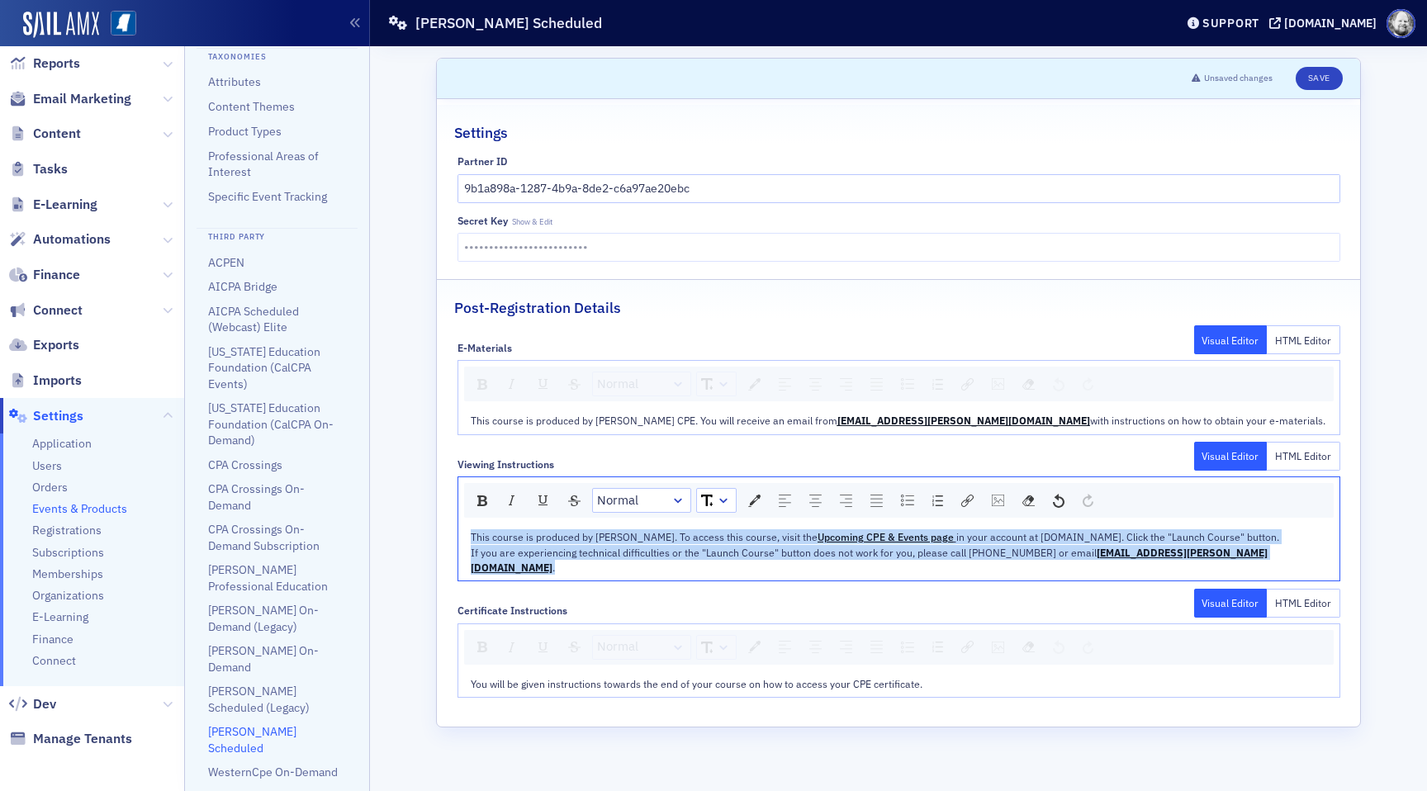
copy div "This course is produced by [PERSON_NAME]. To access this course, visit the Upco…"
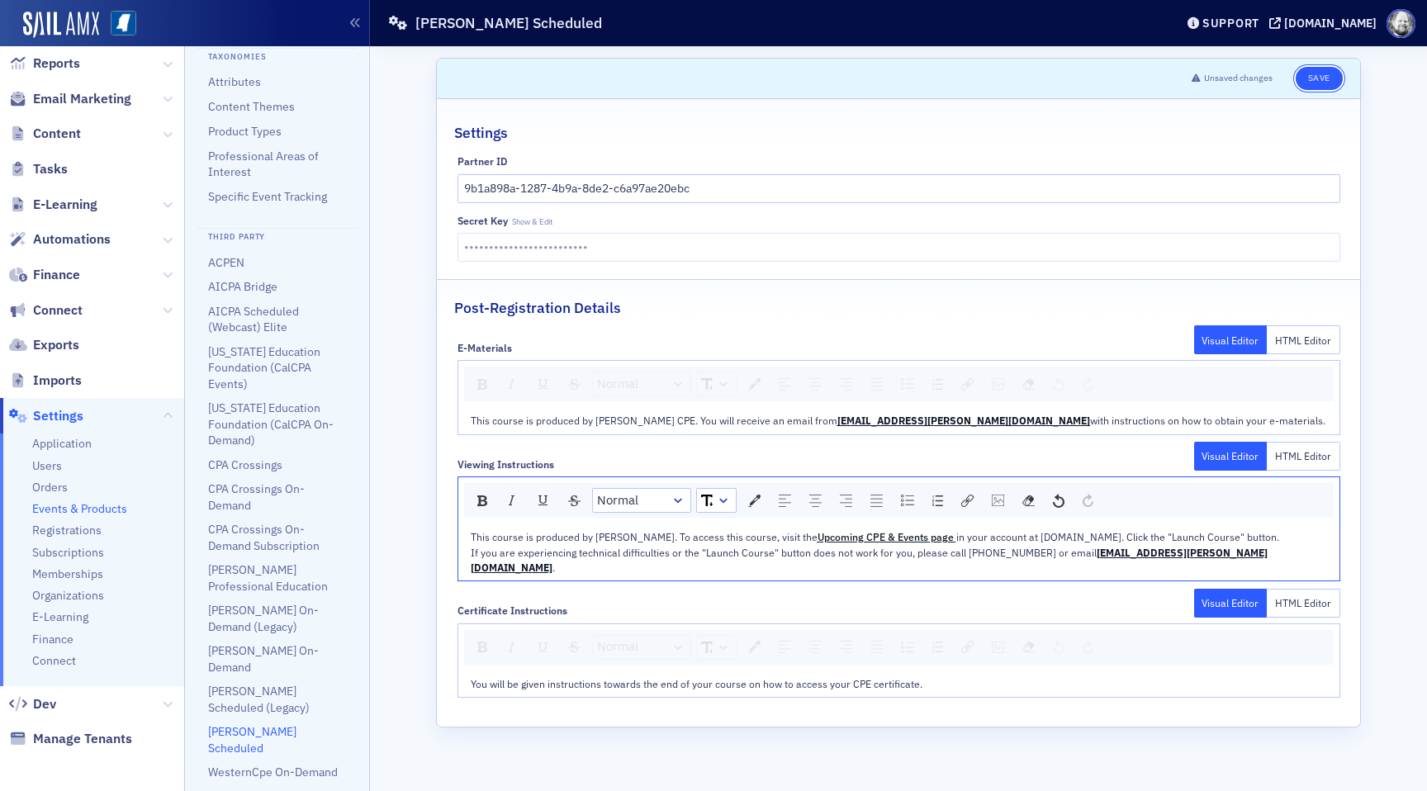
click at [1315, 80] on button "Save" at bounding box center [1319, 78] width 47 height 23
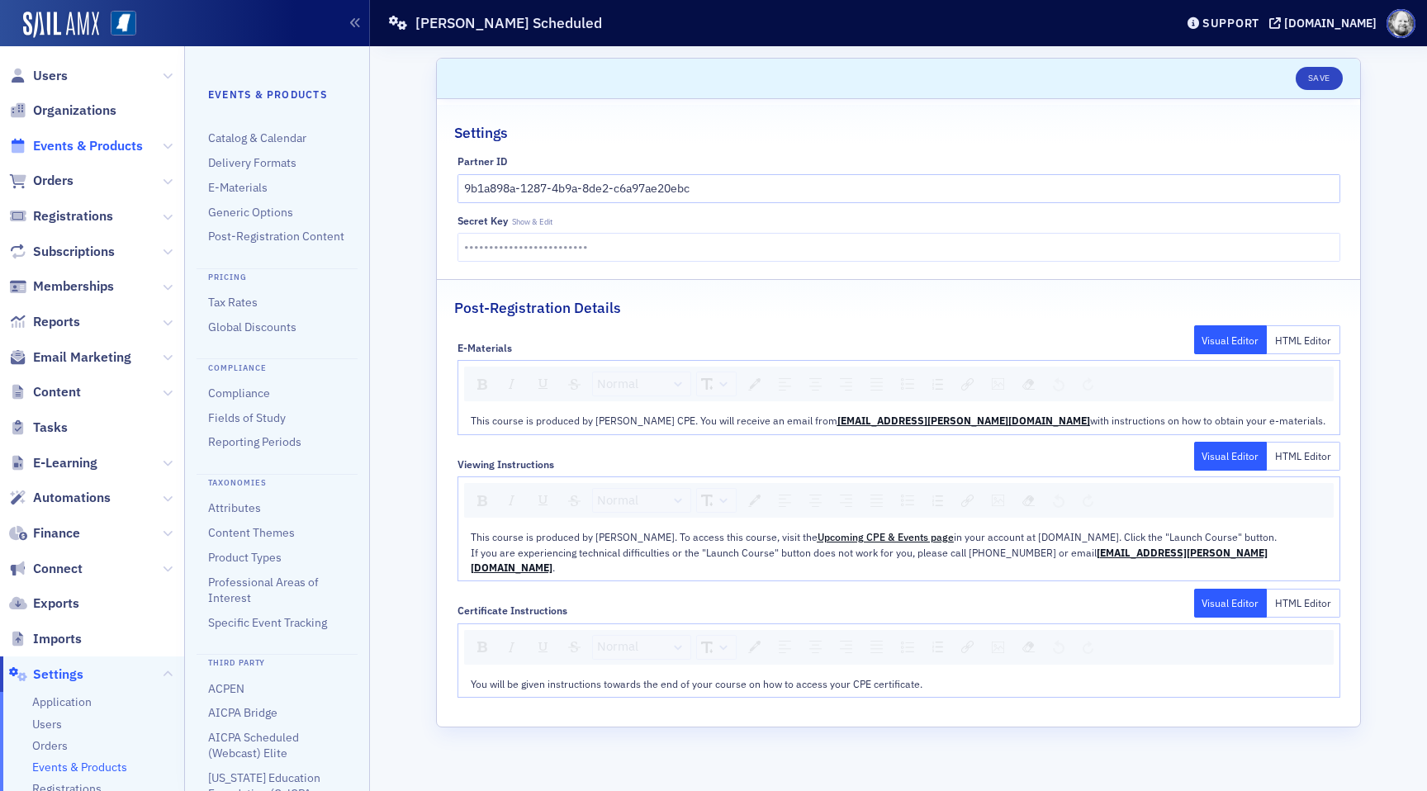
click at [106, 149] on span "Events & Products" at bounding box center [88, 146] width 110 height 18
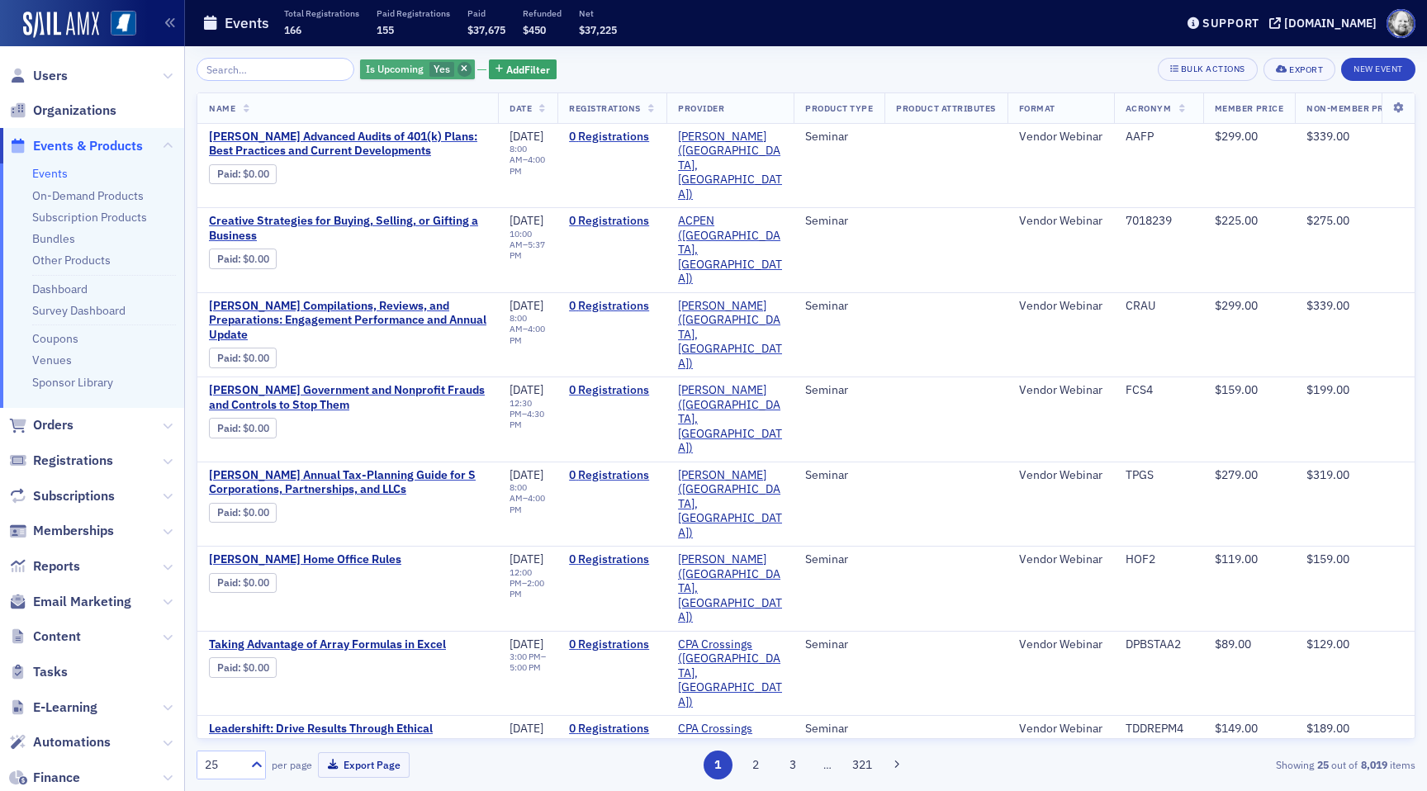
click at [457, 64] on span "button" at bounding box center [464, 69] width 15 height 15
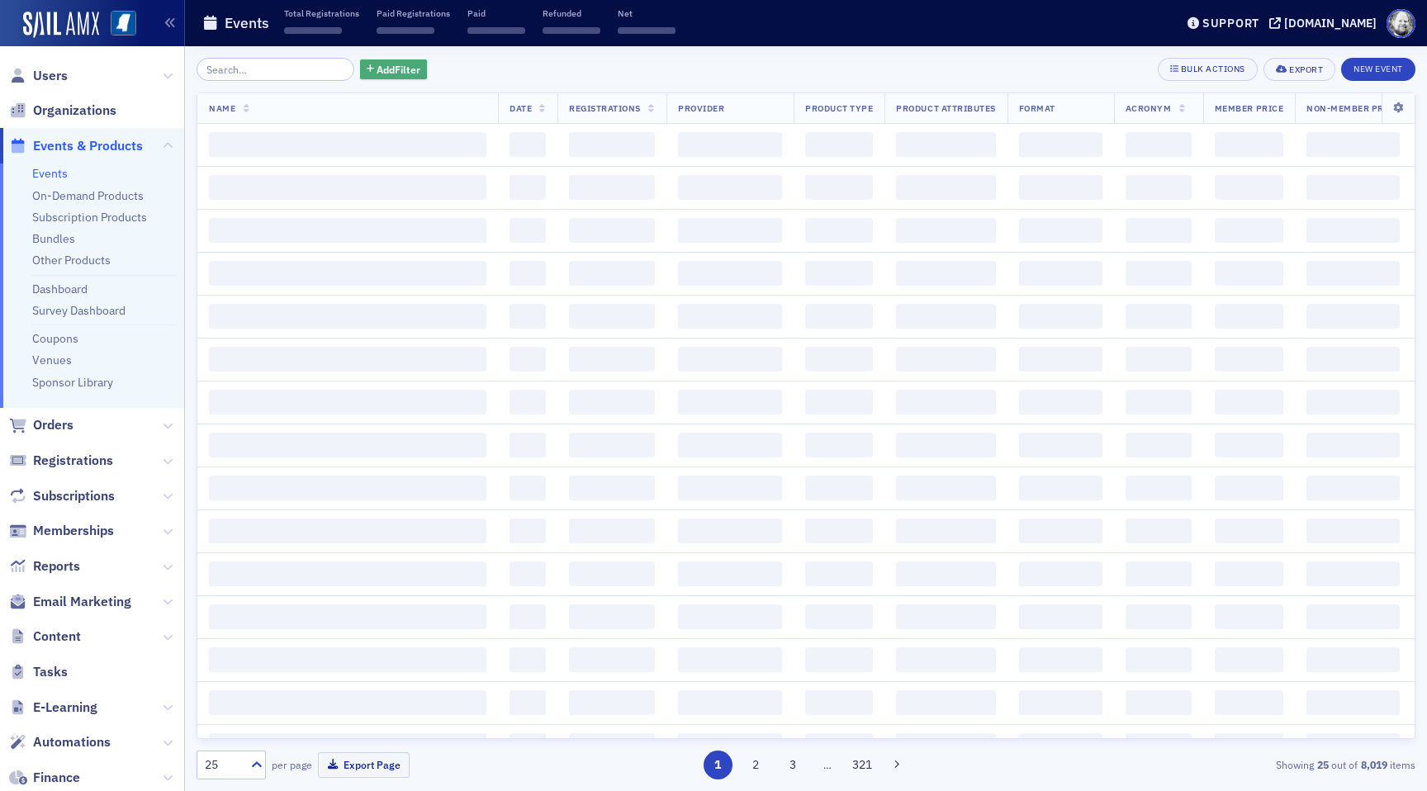
click at [376, 77] on button "Add Filter" at bounding box center [394, 69] width 68 height 21
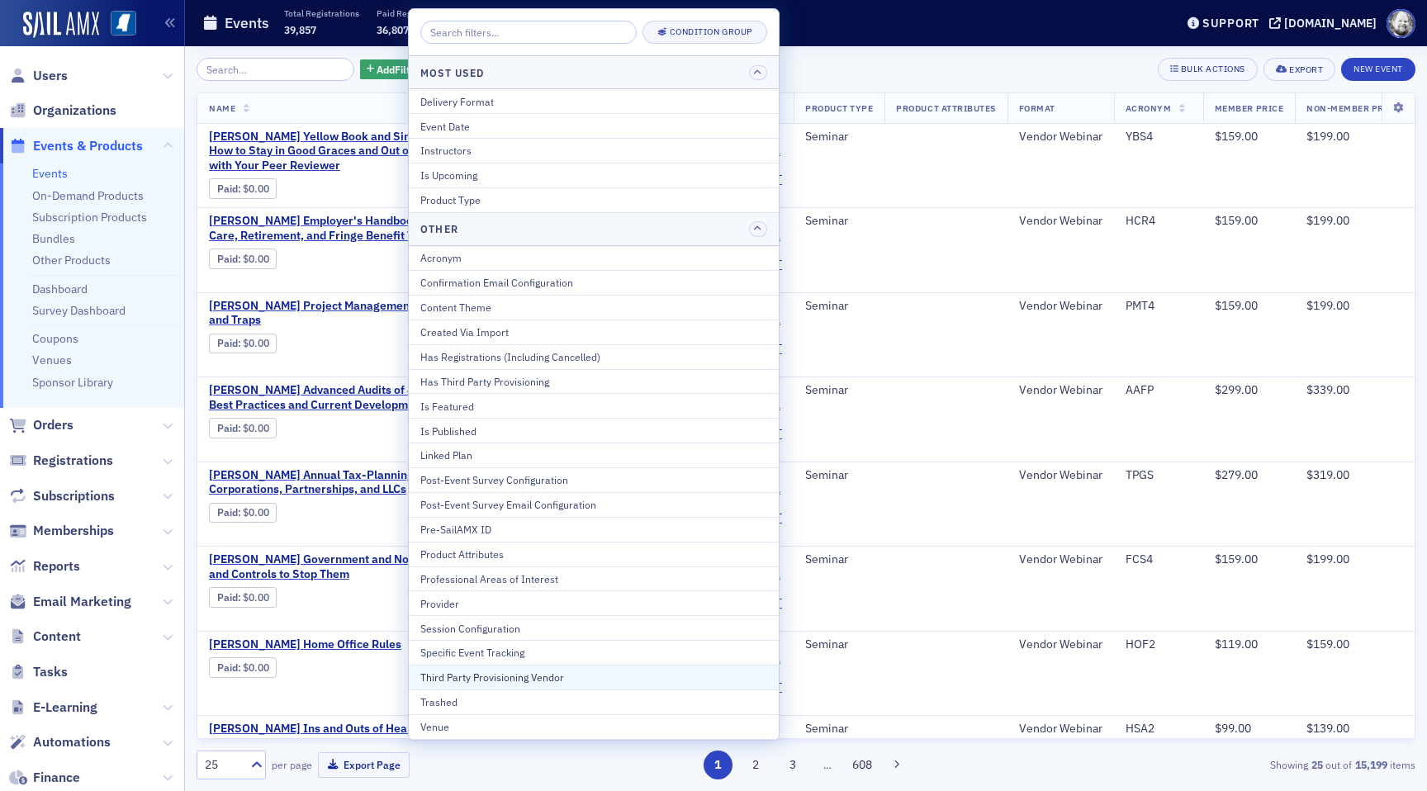
click at [557, 666] on button "Third Party Provisioning Vendor" at bounding box center [594, 677] width 370 height 25
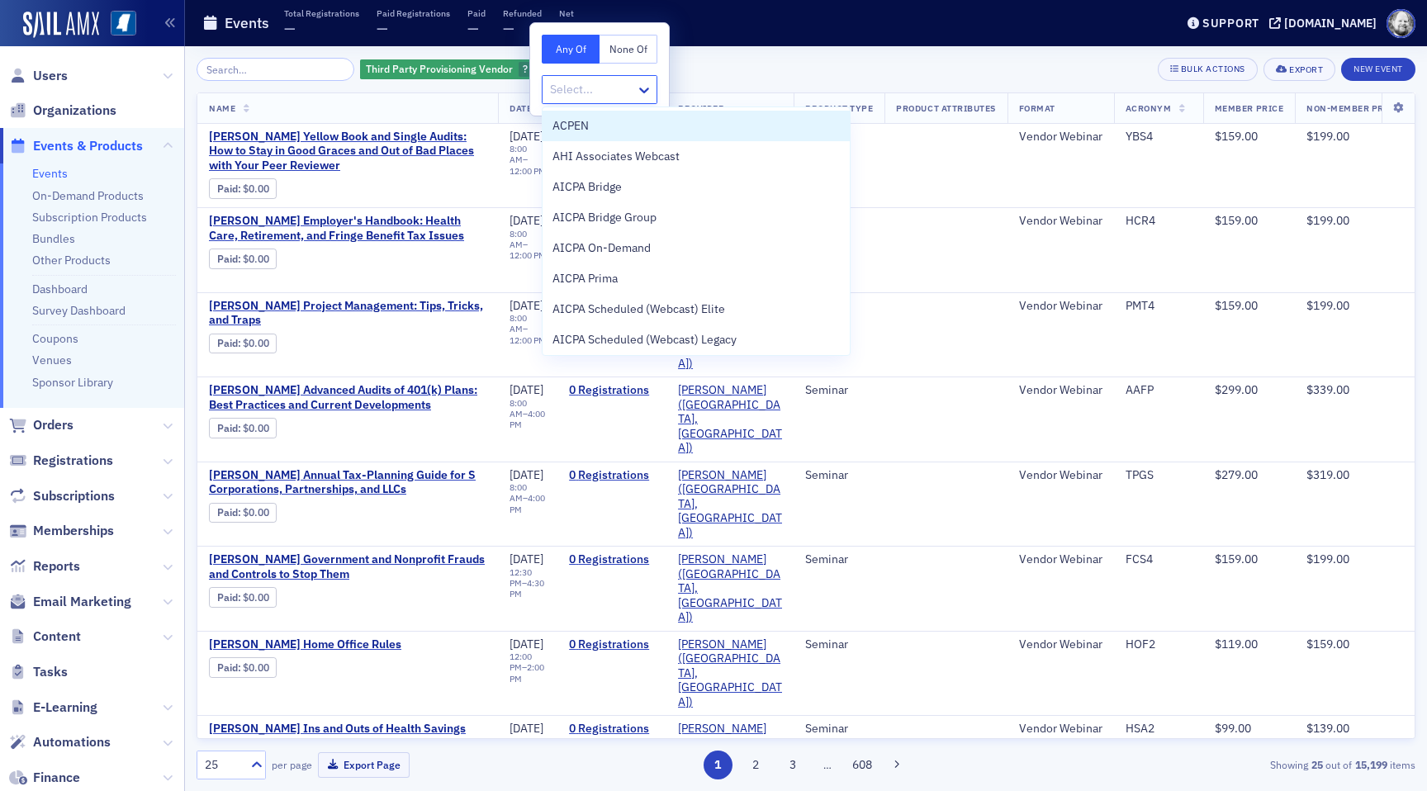
click at [603, 94] on div at bounding box center [591, 89] width 86 height 21
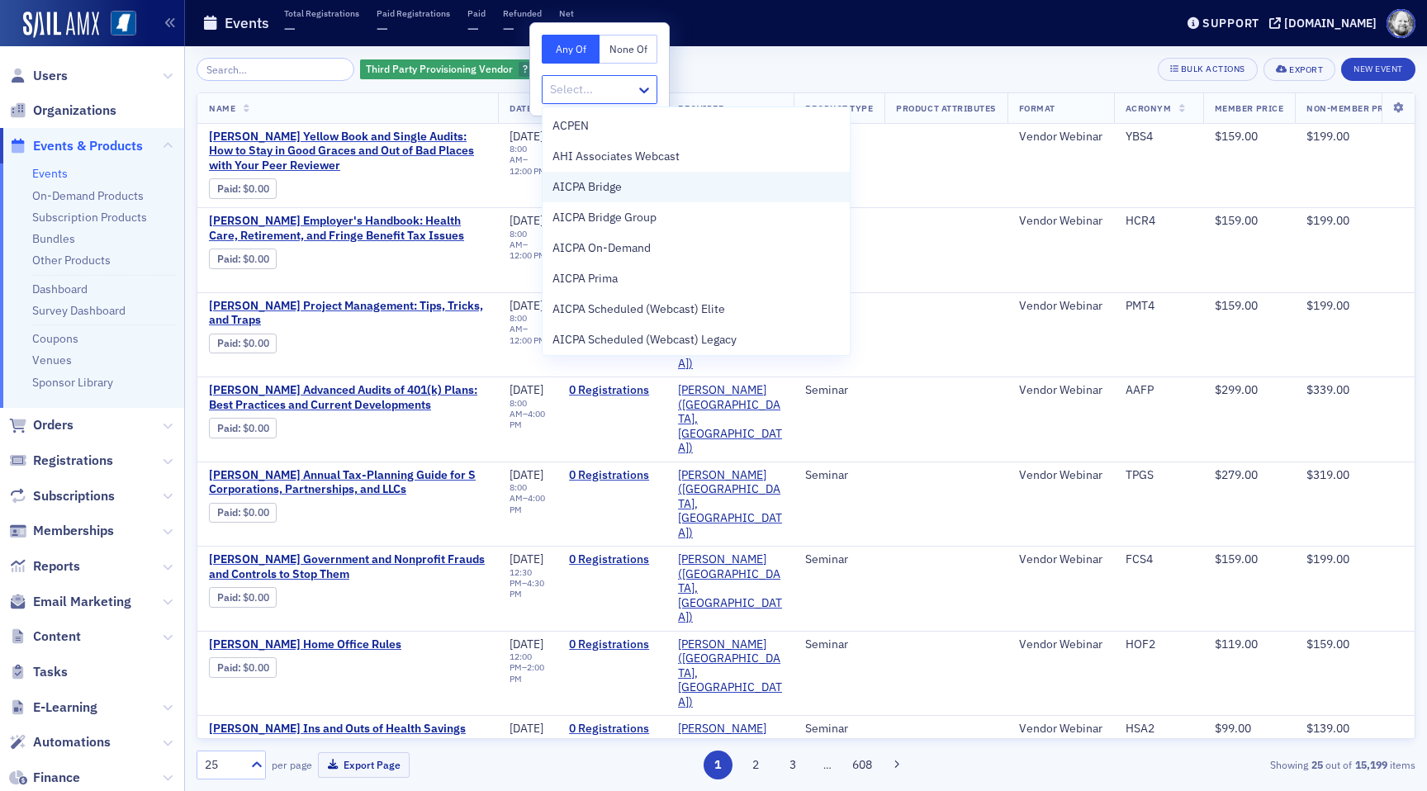
scroll to position [431, 0]
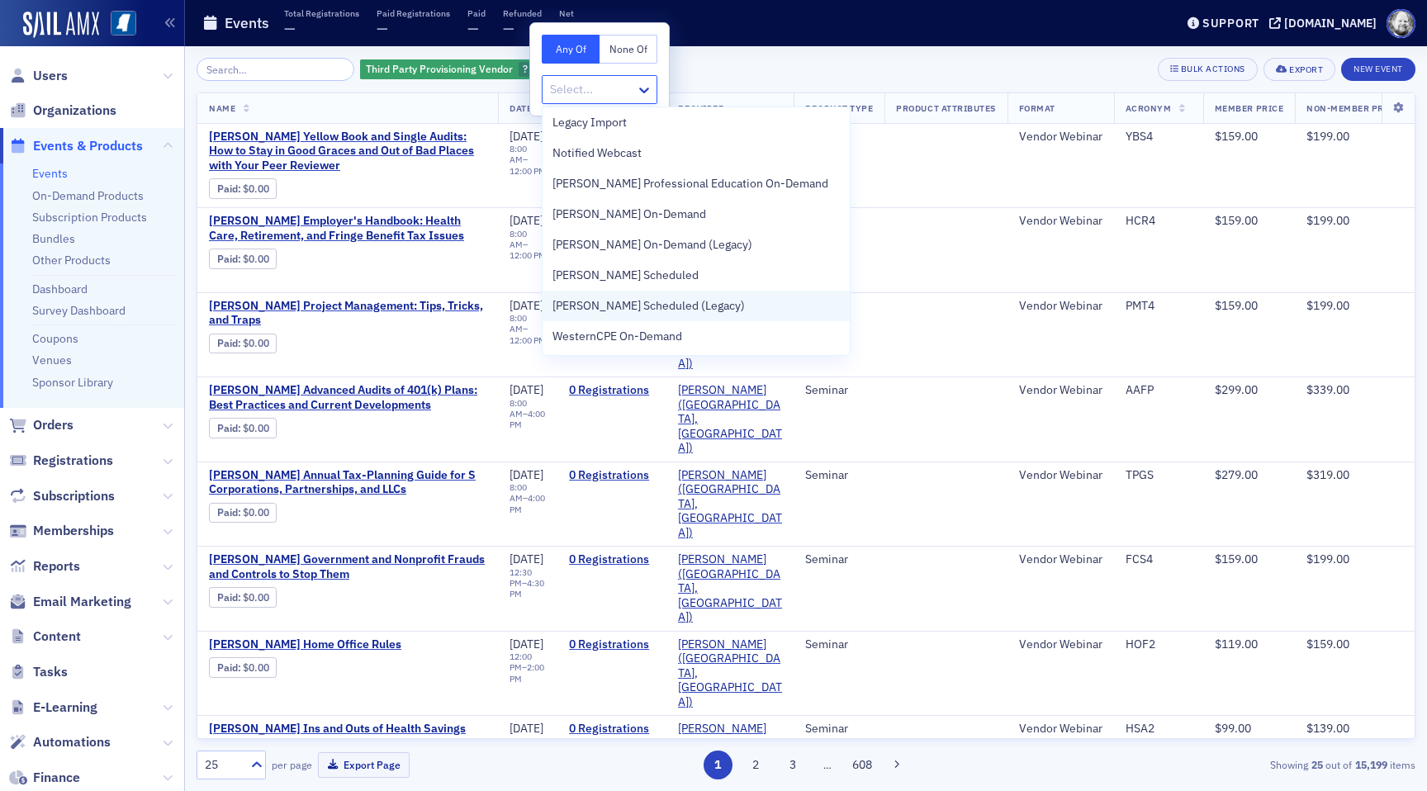
click at [644, 299] on span "[PERSON_NAME] Scheduled (Legacy)" at bounding box center [648, 305] width 192 height 17
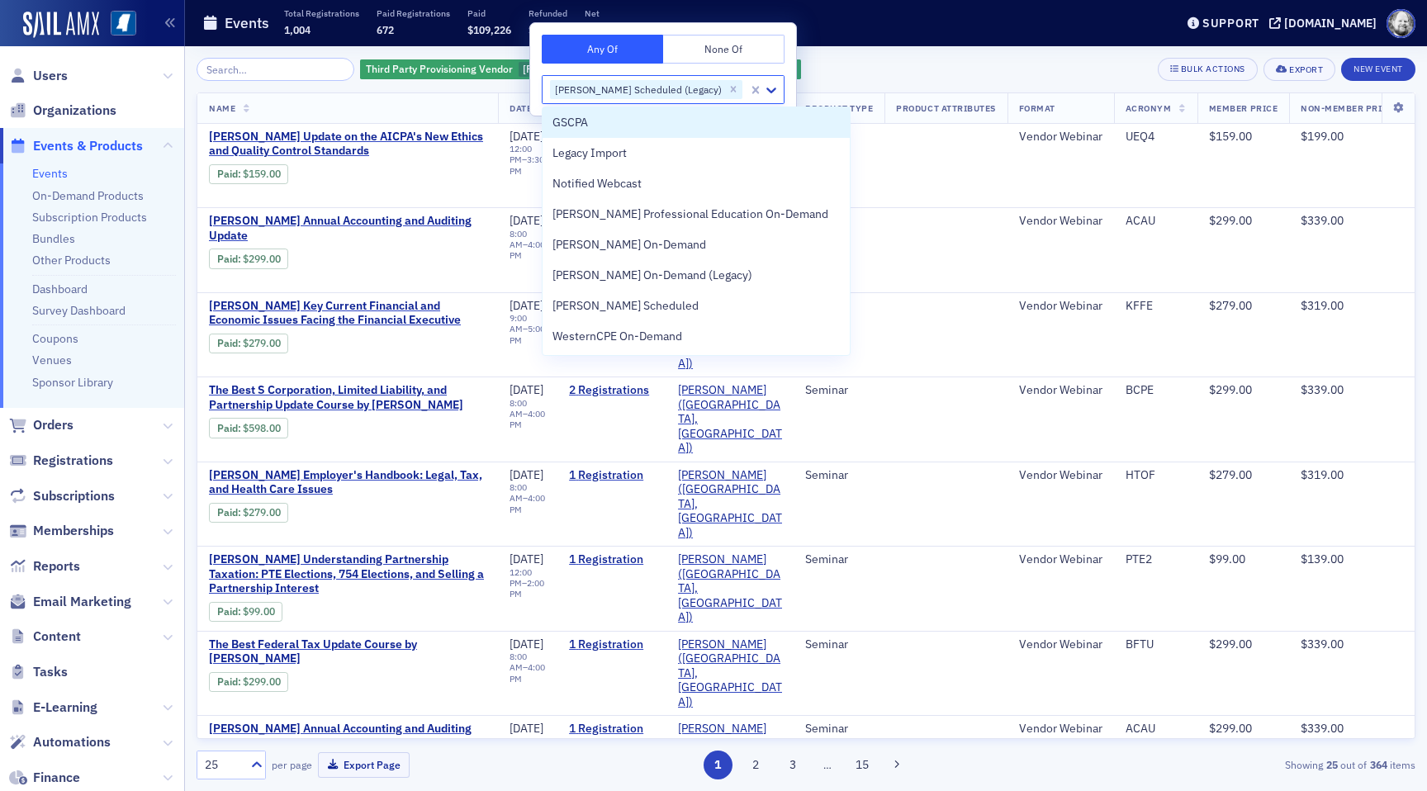
click at [873, 53] on div "Third Party Provisioning Vendor Surgent Scheduled (Legacy) Add Filter Bulk Acti…" at bounding box center [806, 418] width 1219 height 745
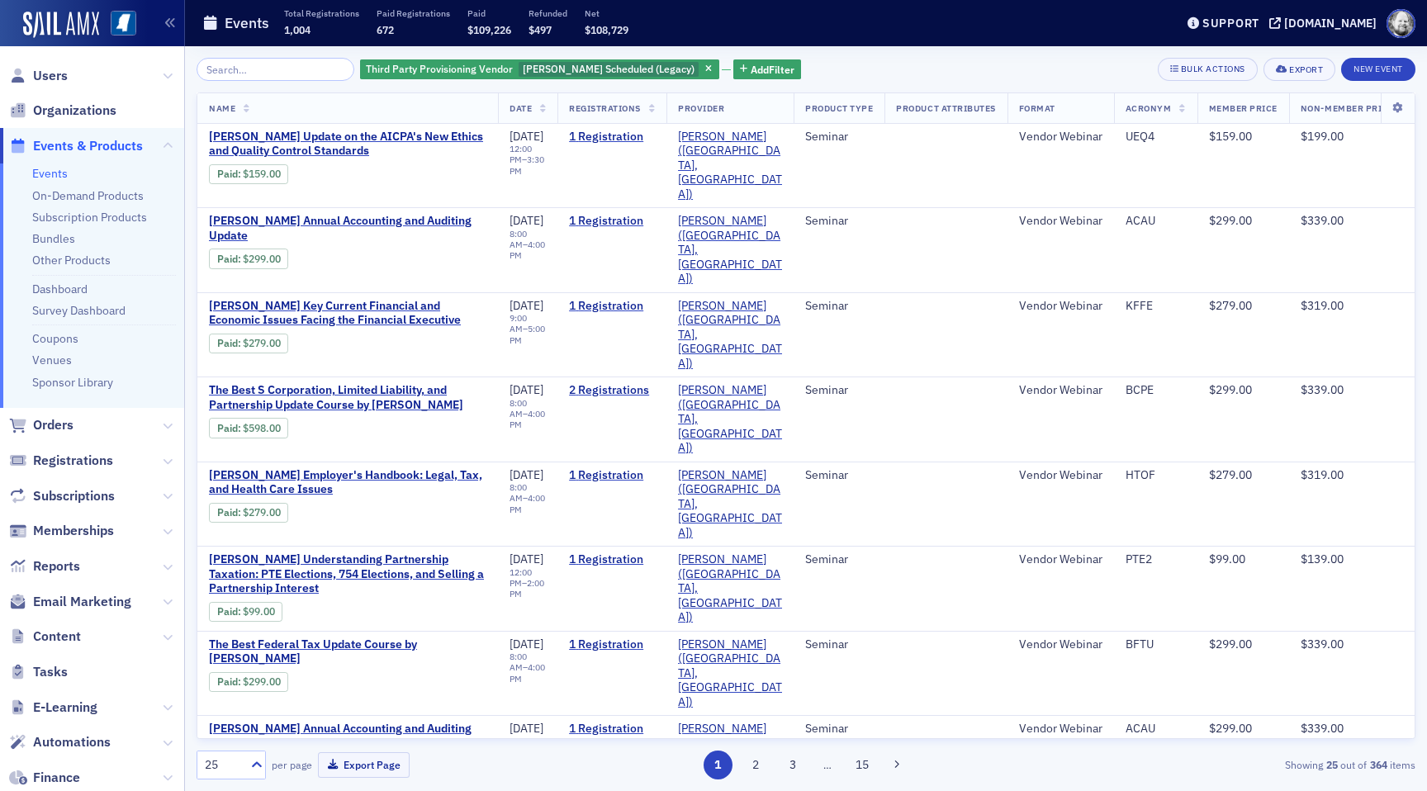
click at [543, 114] on th "Date" at bounding box center [527, 108] width 59 height 31
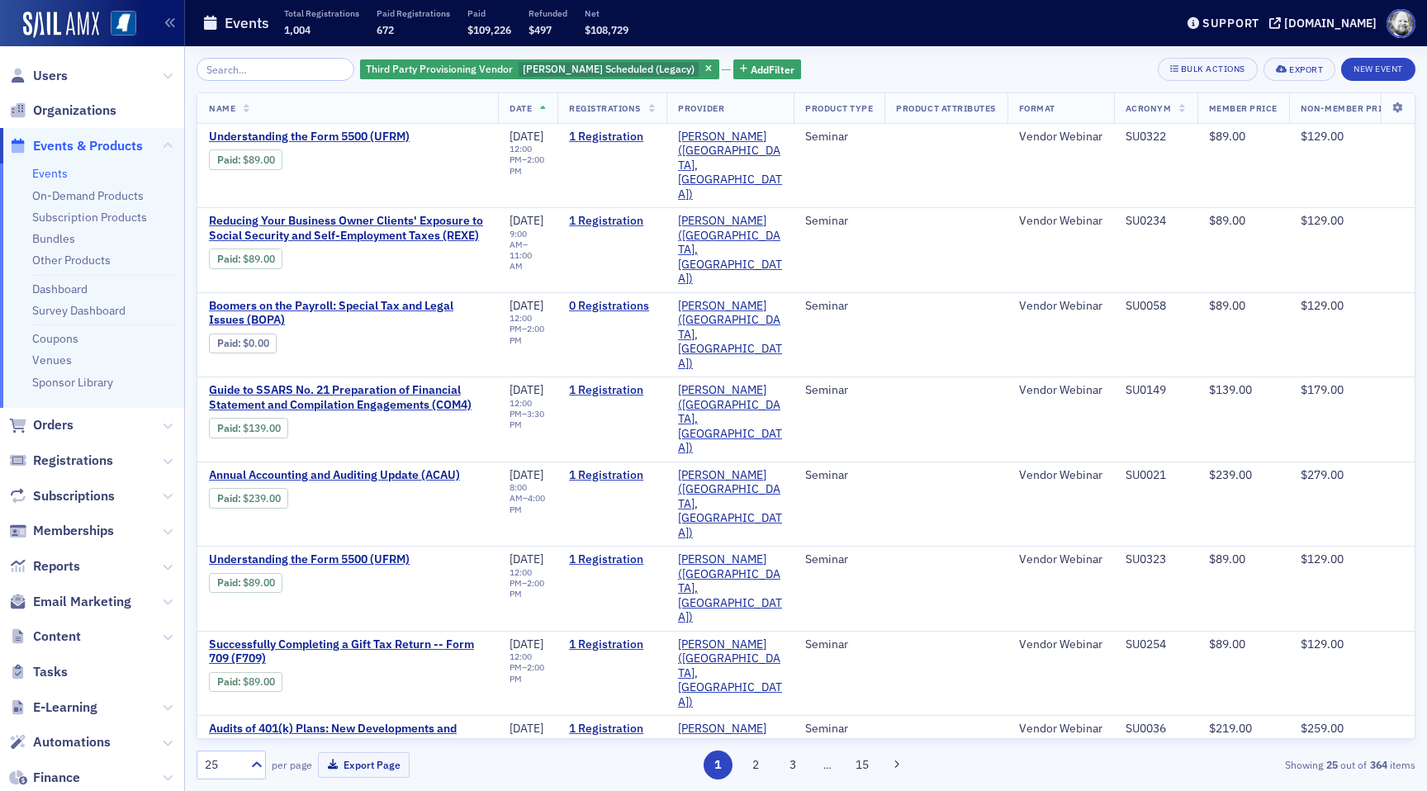
click at [543, 114] on th "Date" at bounding box center [527, 108] width 59 height 31
